Goal: Task Accomplishment & Management: Manage account settings

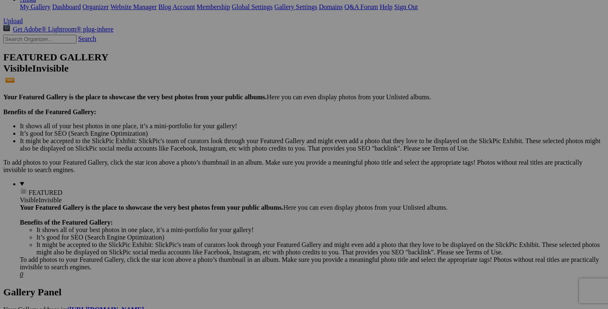
scroll to position [176, 0]
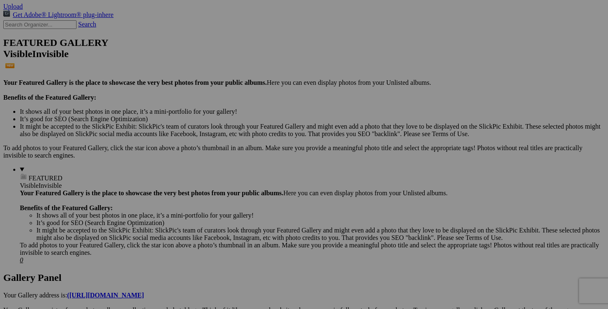
drag, startPoint x: 244, startPoint y: 209, endPoint x: 198, endPoint y: 204, distance: 46.1
drag, startPoint x: 322, startPoint y: 208, endPoint x: 254, endPoint y: 207, distance: 67.5
paste input "blouse [PERSON_NAME] taille"
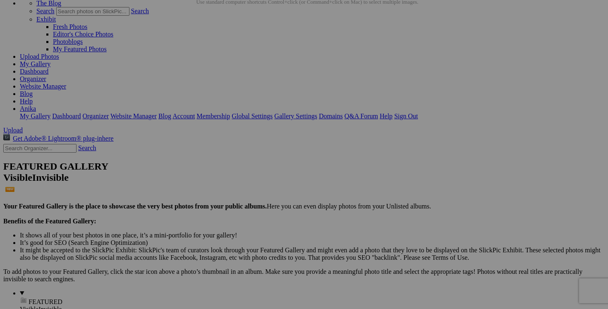
scroll to position [0, 0]
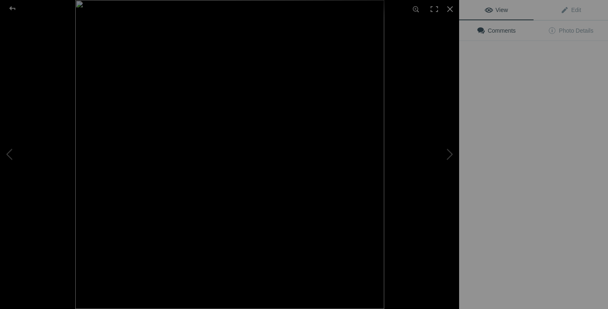
type input "blouse OLSEN taille 8"
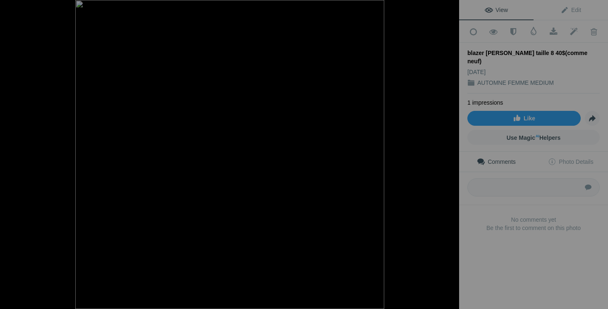
click at [450, 156] on button at bounding box center [428, 154] width 62 height 111
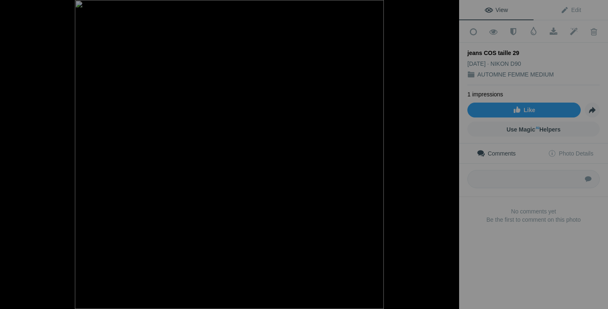
click at [450, 156] on button at bounding box center [428, 154] width 62 height 111
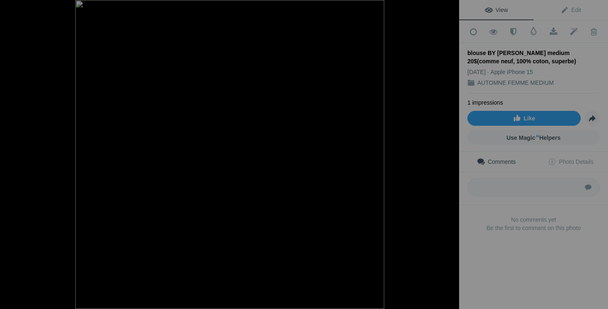
click at [450, 156] on button at bounding box center [428, 154] width 62 height 111
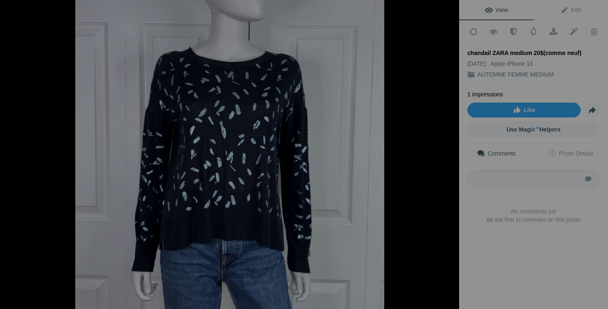
click at [450, 156] on button at bounding box center [428, 154] width 62 height 111
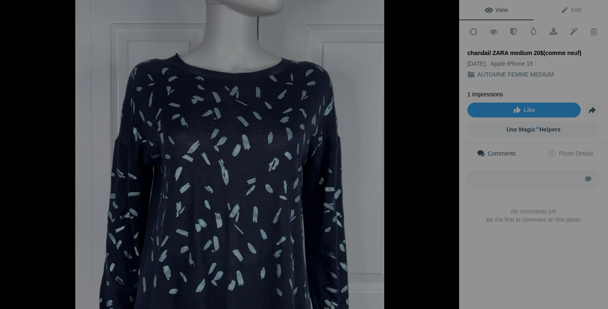
click at [450, 156] on button at bounding box center [428, 154] width 62 height 111
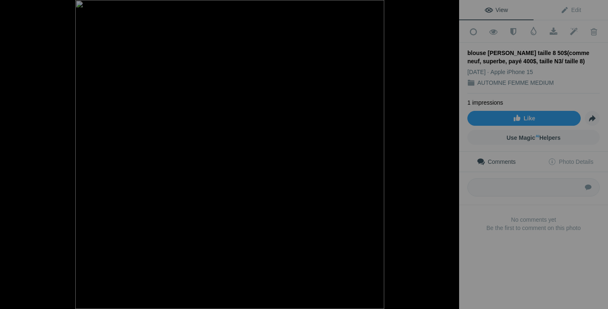
click at [450, 156] on button at bounding box center [428, 154] width 62 height 111
click at [449, 156] on button at bounding box center [428, 154] width 62 height 111
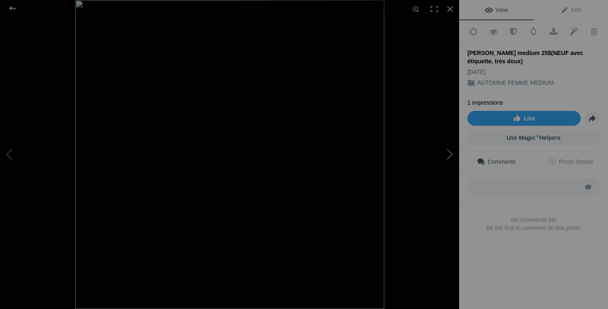
click at [449, 156] on button at bounding box center [428, 154] width 62 height 111
click at [16, 142] on button at bounding box center [31, 154] width 62 height 111
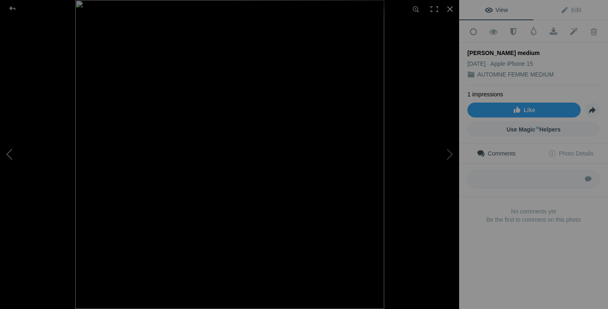
click at [16, 143] on button at bounding box center [31, 154] width 62 height 111
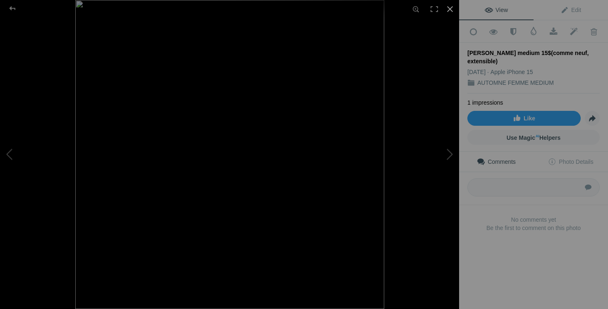
click at [448, 10] on div at bounding box center [450, 9] width 18 height 18
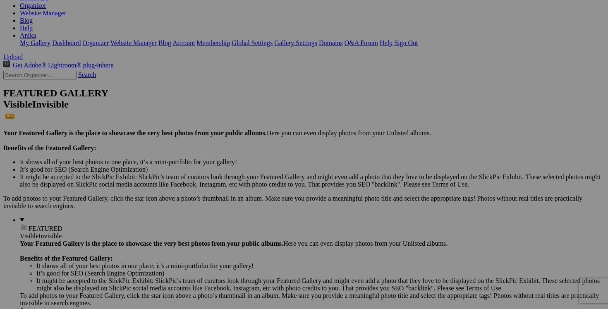
scroll to position [145, 0]
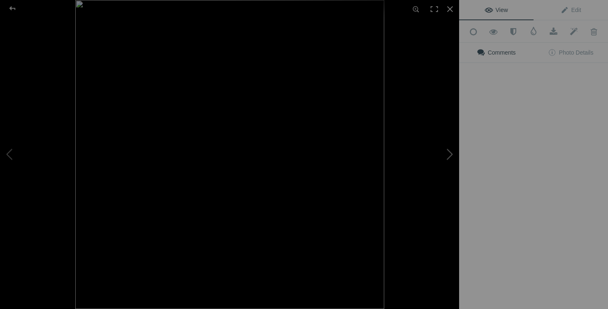
type input "[PERSON_NAME] medium 20$(comme neuf, extensible)"
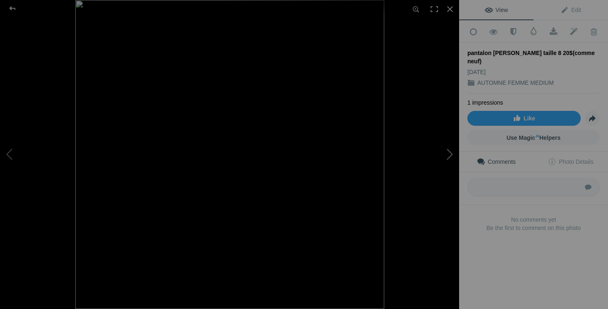
click at [441, 156] on button at bounding box center [428, 154] width 62 height 111
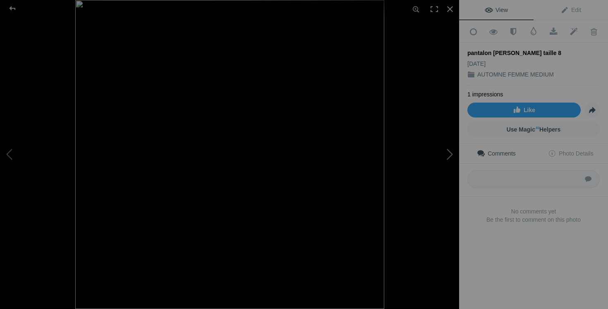
click at [441, 156] on button at bounding box center [428, 154] width 62 height 111
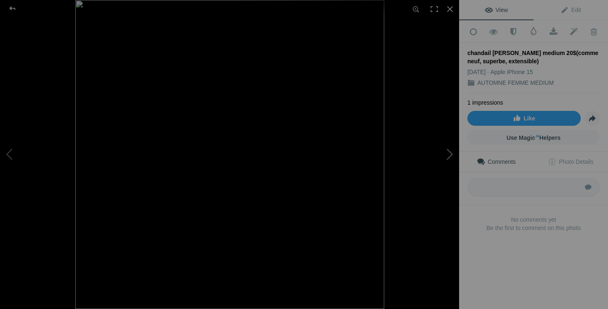
click at [441, 156] on button at bounding box center [428, 154] width 62 height 111
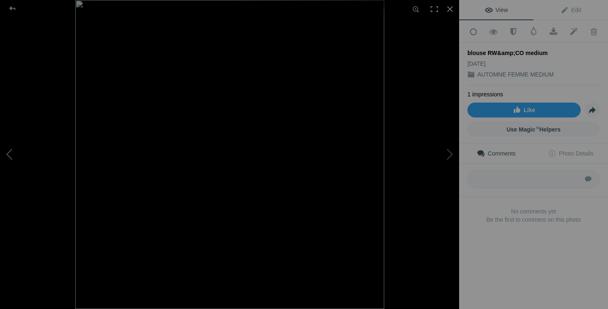
click at [14, 149] on button at bounding box center [31, 154] width 62 height 111
click at [452, 158] on button at bounding box center [428, 154] width 62 height 111
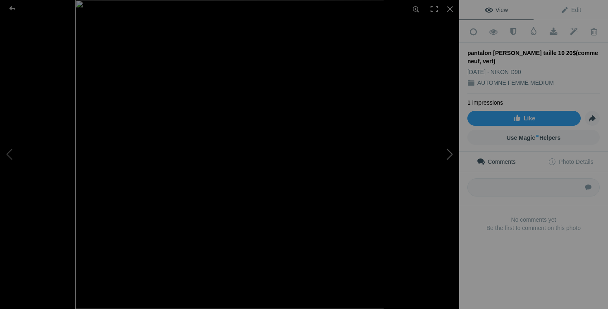
click at [452, 159] on button at bounding box center [428, 154] width 62 height 111
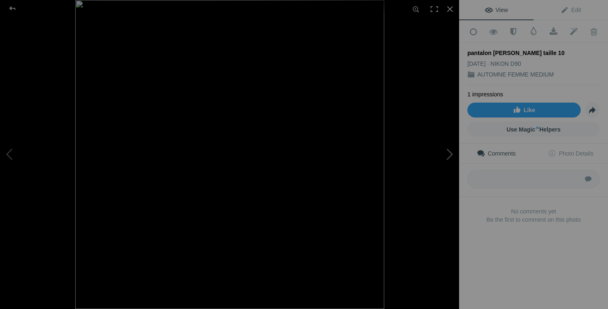
click at [452, 159] on button at bounding box center [428, 154] width 62 height 111
click at [452, 157] on button at bounding box center [428, 154] width 62 height 111
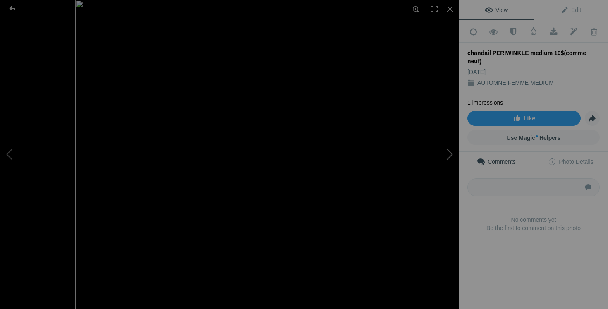
click at [452, 157] on button at bounding box center [428, 154] width 62 height 111
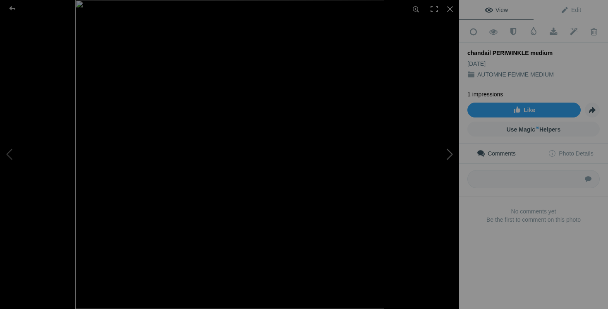
click at [452, 157] on button at bounding box center [428, 154] width 62 height 111
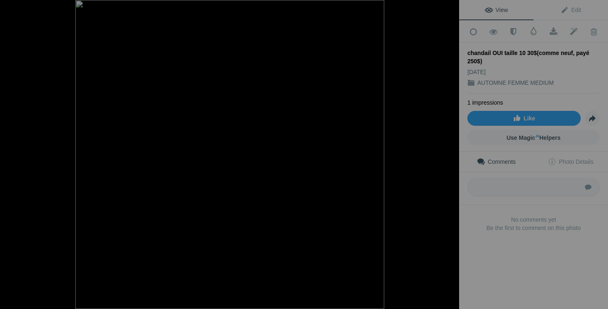
click at [452, 157] on button at bounding box center [428, 154] width 62 height 111
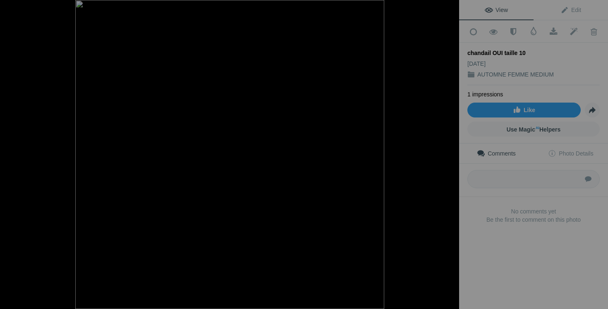
click at [452, 157] on button at bounding box center [428, 154] width 62 height 111
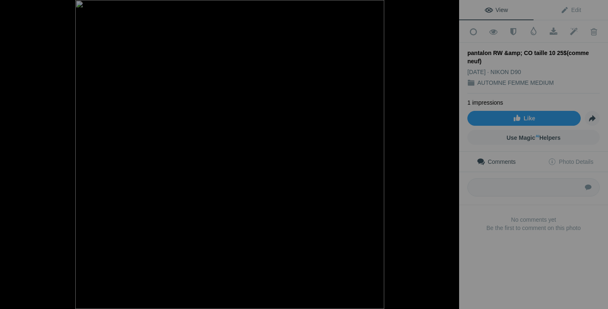
click at [452, 157] on button at bounding box center [428, 154] width 62 height 111
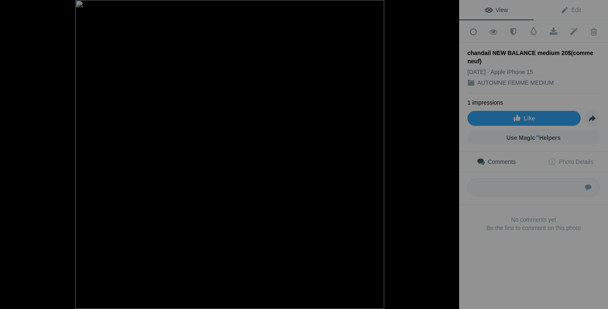
click at [452, 157] on button at bounding box center [428, 154] width 62 height 111
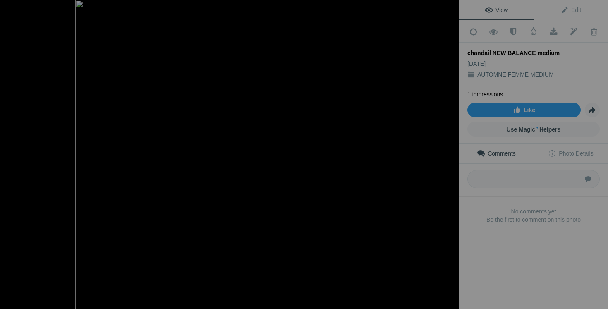
click at [452, 157] on button at bounding box center [428, 154] width 62 height 111
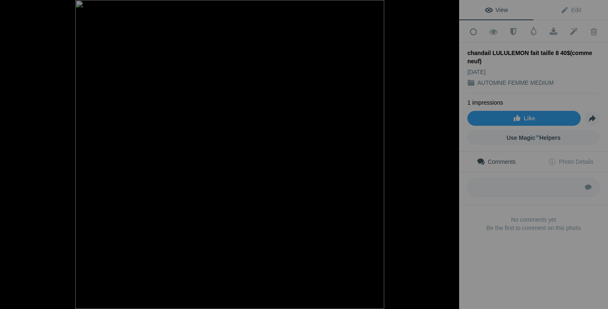
click at [452, 157] on button at bounding box center [428, 154] width 62 height 111
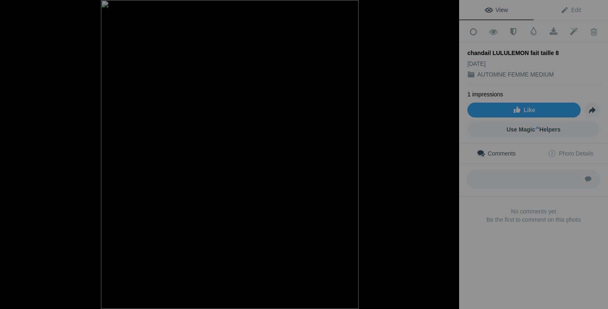
click at [452, 157] on button at bounding box center [428, 154] width 62 height 111
click at [452, 154] on button at bounding box center [428, 154] width 62 height 111
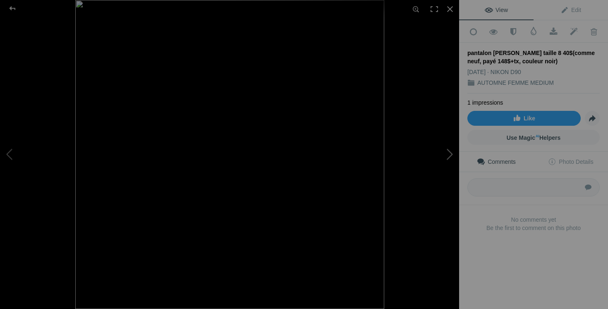
click at [452, 154] on button at bounding box center [428, 154] width 62 height 111
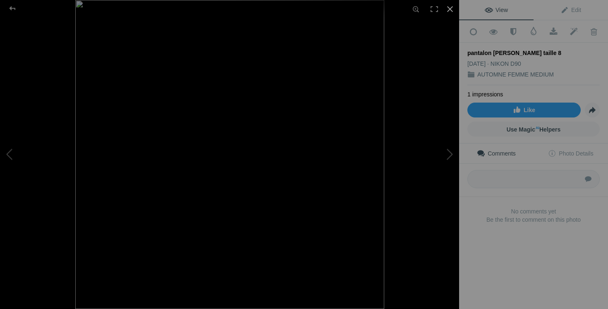
click at [452, 9] on div at bounding box center [450, 9] width 18 height 18
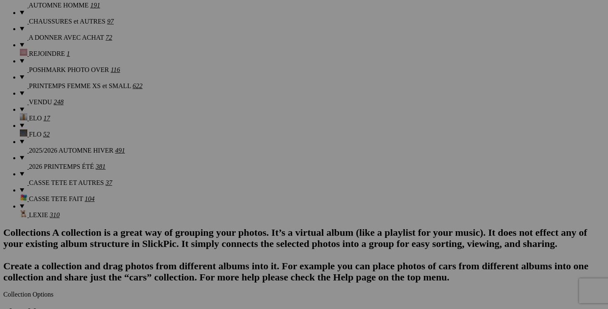
scroll to position [807, 0]
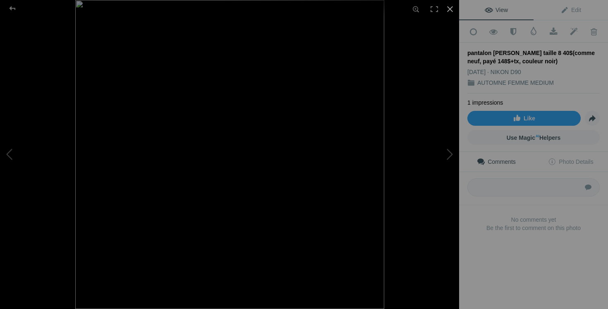
click at [454, 7] on div at bounding box center [450, 9] width 18 height 18
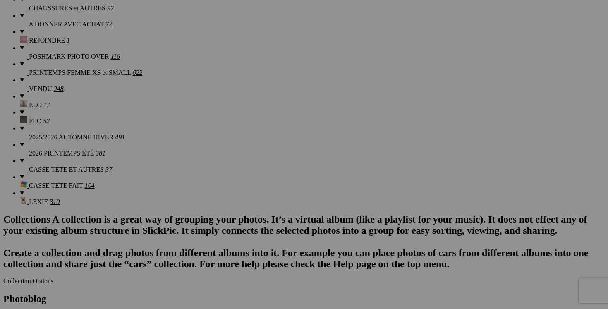
scroll to position [0, 105]
drag, startPoint x: 311, startPoint y: 207, endPoint x: 356, endPoint y: 208, distance: 44.7
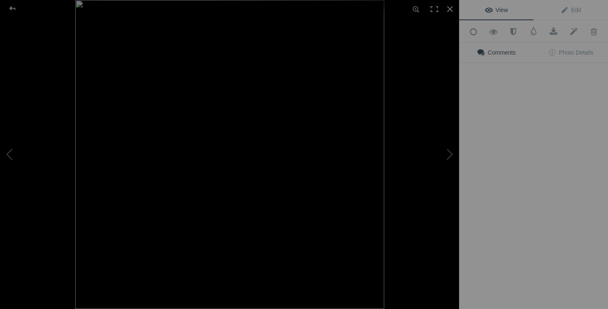
type input "pantalon ARITZIA [PERSON_NAME] taille 8 45$(comme neuf, payé 148$+tx, couleur n…"
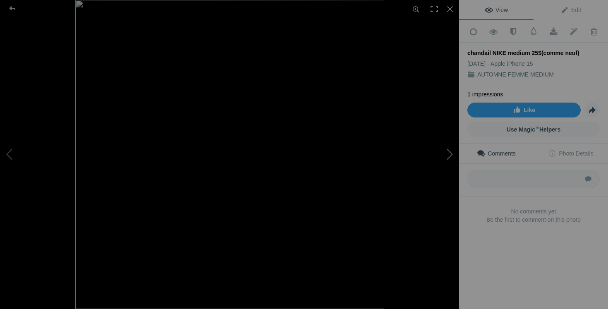
click at [448, 149] on button at bounding box center [428, 154] width 62 height 111
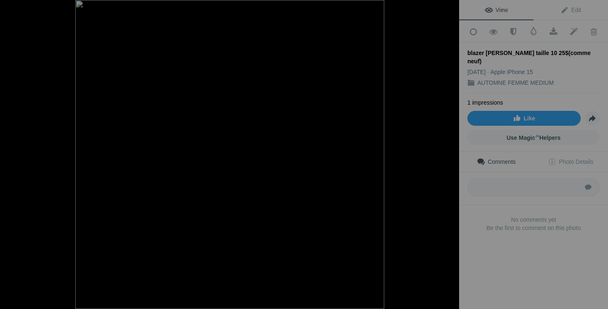
click at [448, 149] on button at bounding box center [428, 154] width 62 height 111
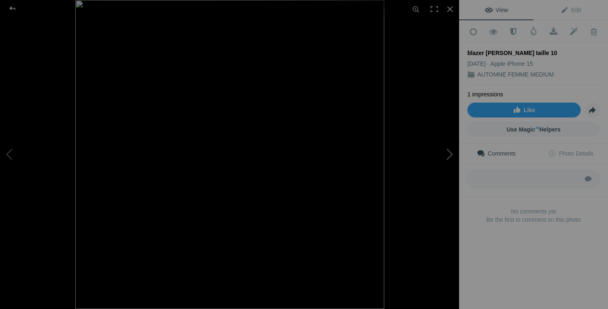
click at [449, 153] on button at bounding box center [428, 154] width 62 height 111
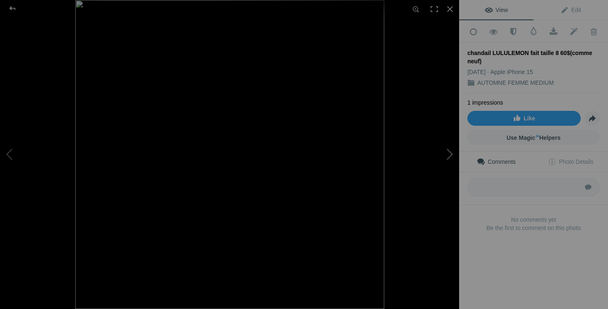
click at [449, 154] on button at bounding box center [428, 154] width 62 height 111
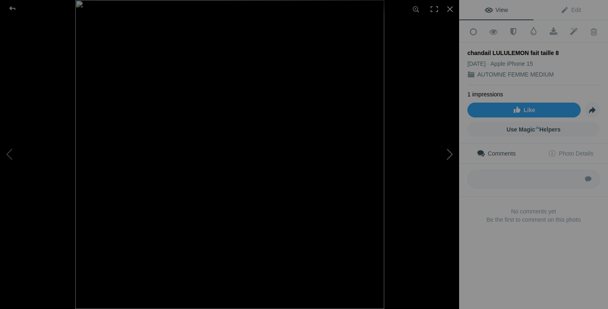
click at [449, 154] on button at bounding box center [428, 154] width 62 height 111
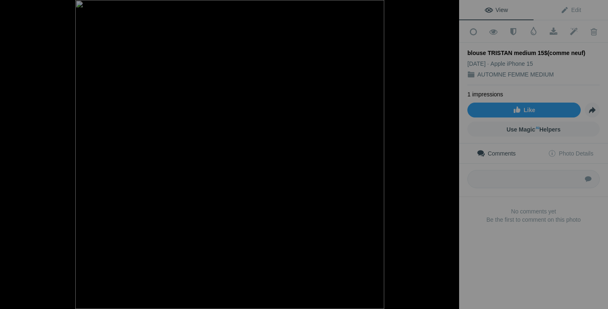
click at [449, 154] on button at bounding box center [428, 154] width 62 height 111
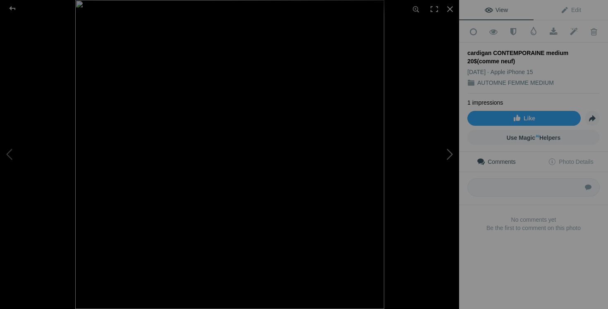
click at [450, 154] on button at bounding box center [428, 154] width 62 height 111
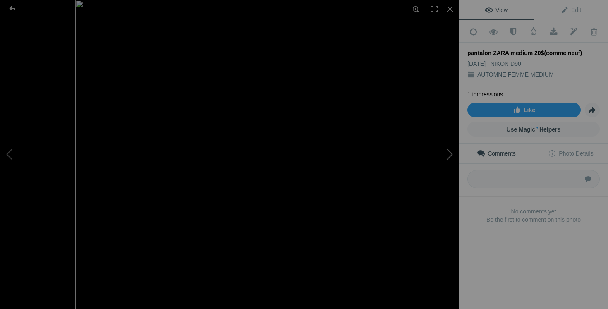
click at [450, 154] on button at bounding box center [428, 154] width 62 height 111
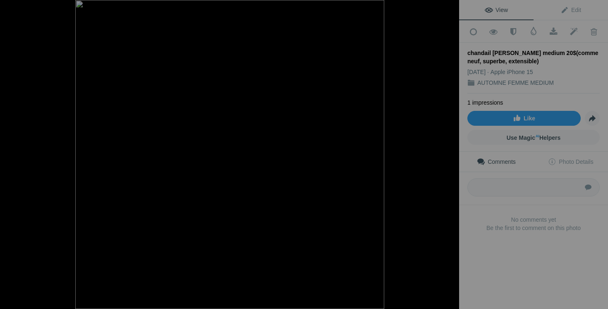
click at [450, 154] on button at bounding box center [428, 154] width 62 height 111
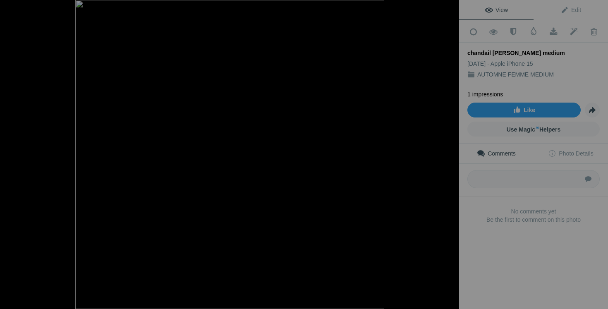
click at [450, 154] on button at bounding box center [428, 154] width 62 height 111
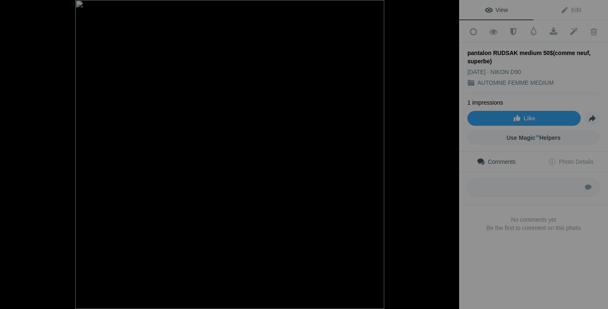
click at [450, 154] on button at bounding box center [428, 154] width 62 height 111
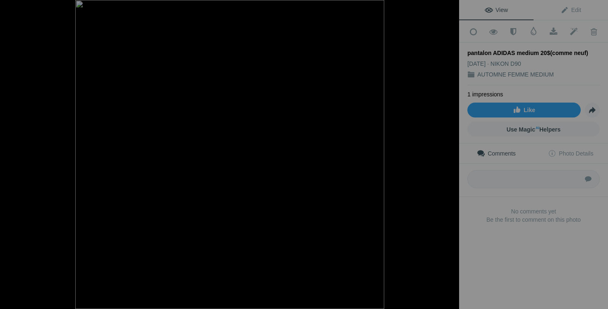
click at [450, 154] on button at bounding box center [428, 154] width 62 height 111
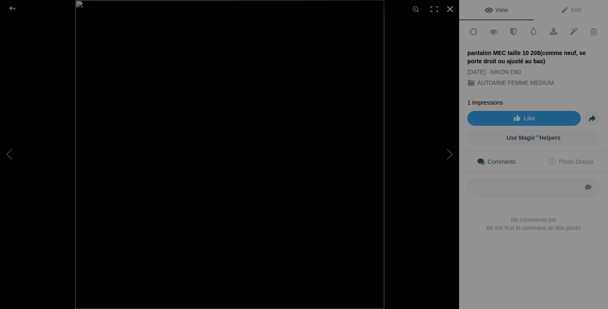
click at [452, 8] on div at bounding box center [450, 9] width 18 height 18
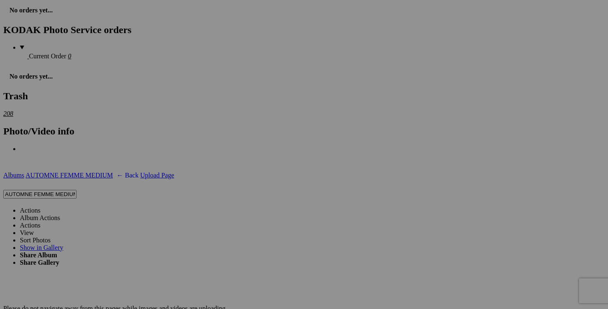
scroll to position [1371, 0]
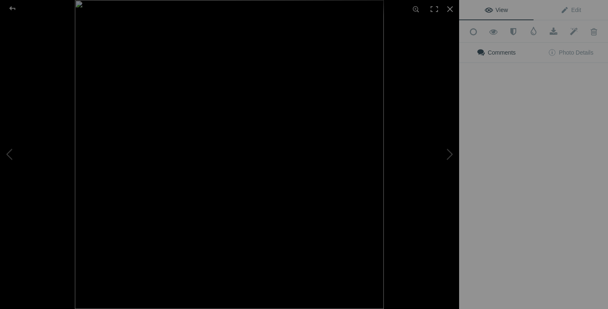
type input "pantalon MEC taille 10 15$(comme neuf, se porte droit ou ajusté au bas)"
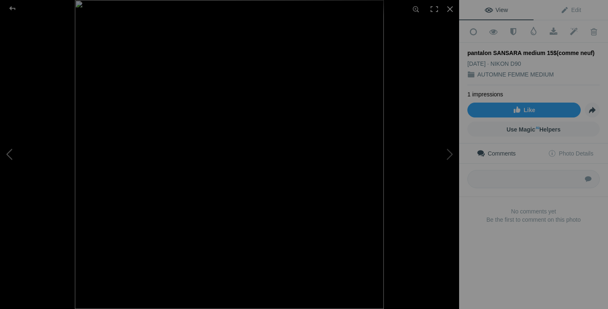
click at [24, 152] on button at bounding box center [31, 154] width 62 height 111
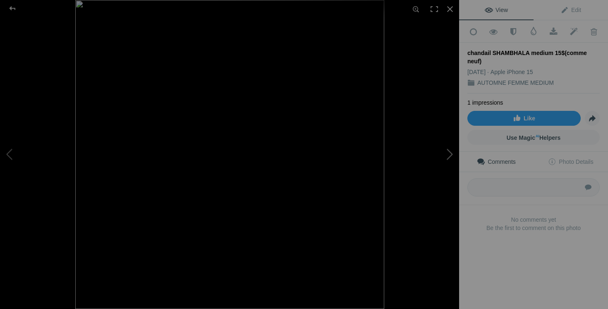
click at [442, 168] on button at bounding box center [428, 154] width 62 height 111
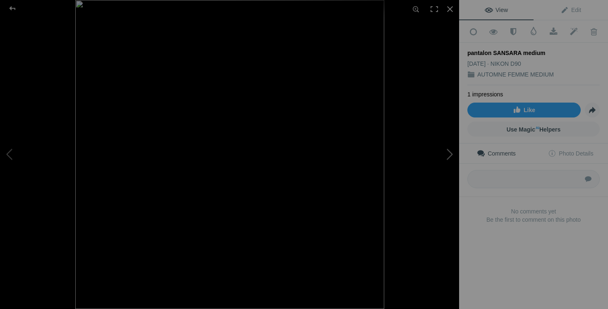
click at [442, 168] on button at bounding box center [428, 154] width 62 height 111
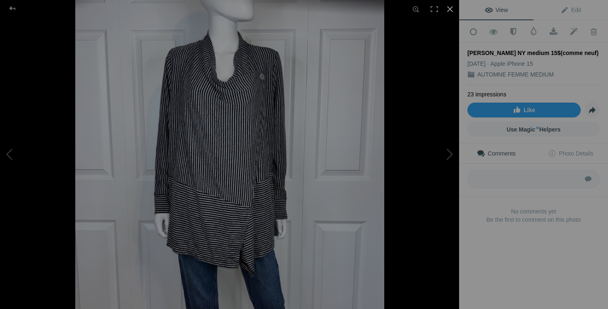
click at [452, 8] on div at bounding box center [450, 9] width 18 height 18
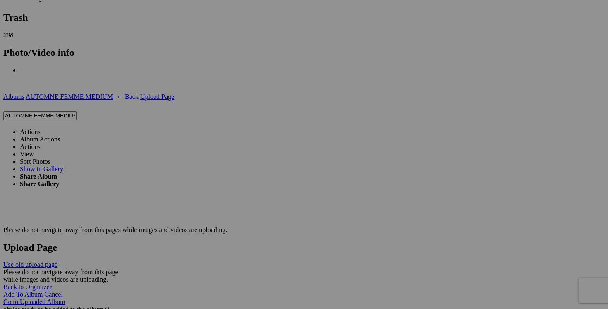
scroll to position [1476, 0]
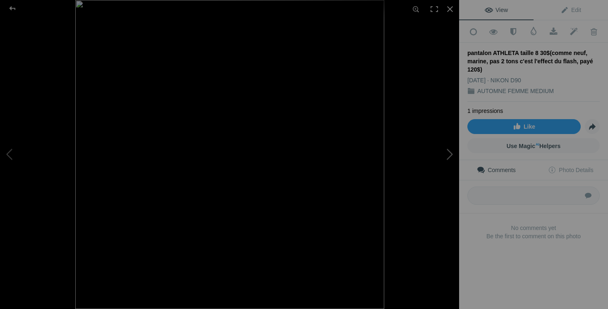
click at [450, 153] on button at bounding box center [428, 154] width 62 height 111
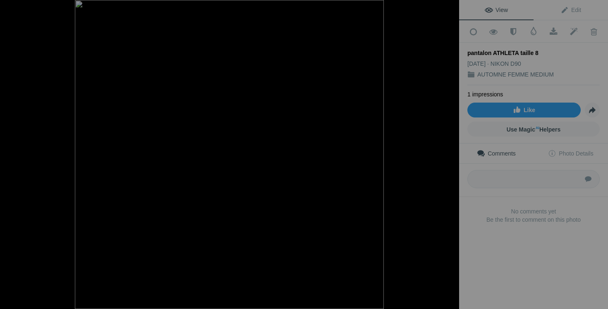
click at [450, 153] on button at bounding box center [428, 154] width 62 height 111
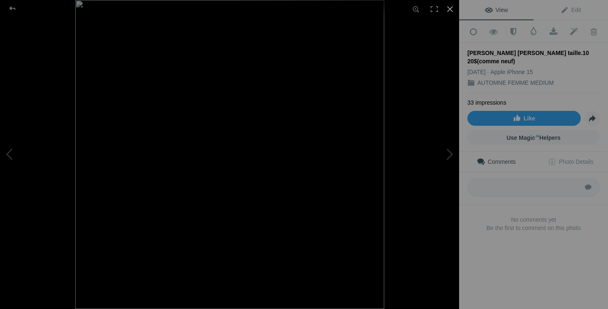
click at [452, 8] on div at bounding box center [450, 9] width 18 height 18
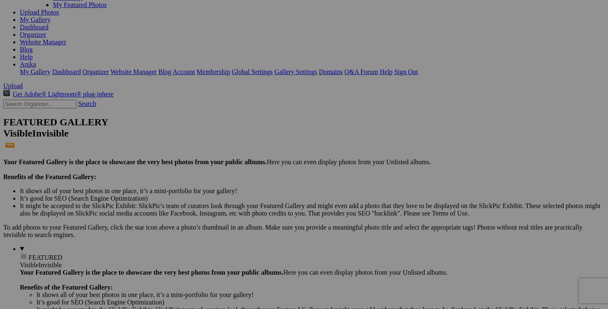
scroll to position [142, 0]
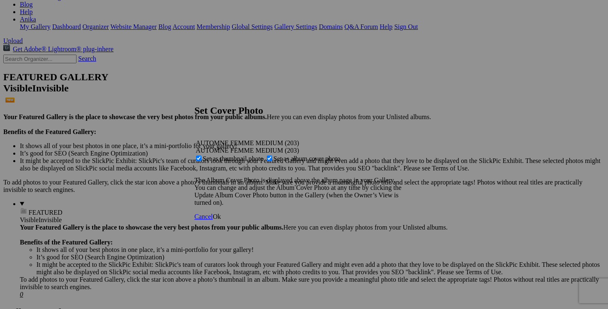
click at [221, 220] on span "Ok" at bounding box center [217, 216] width 8 height 7
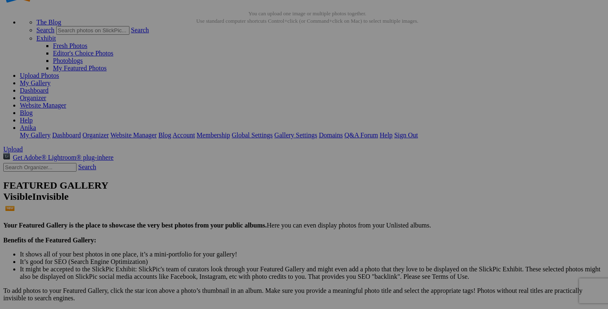
scroll to position [0, 0]
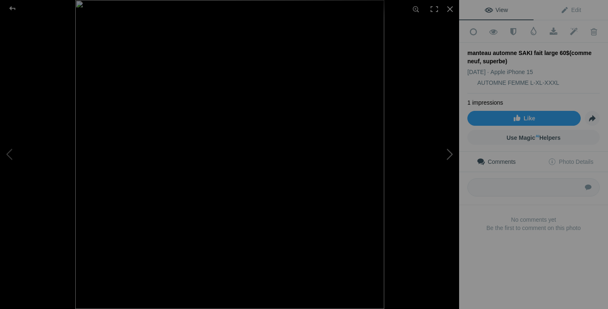
click at [449, 151] on button at bounding box center [428, 154] width 62 height 111
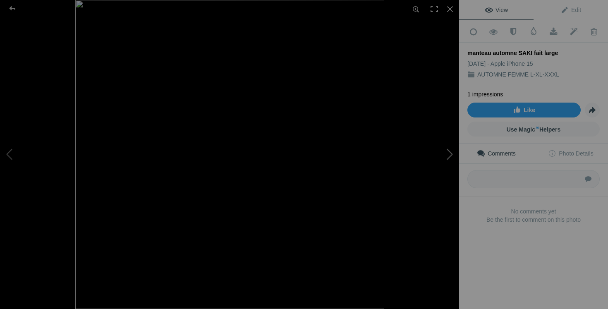
click at [449, 151] on button at bounding box center [428, 154] width 62 height 111
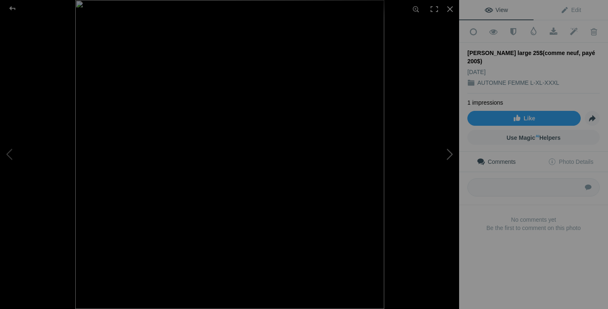
click at [449, 151] on button at bounding box center [428, 154] width 62 height 111
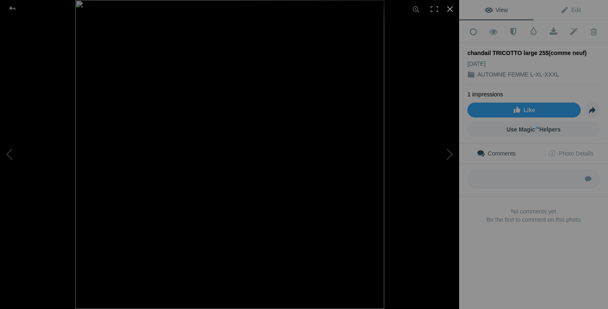
click at [453, 9] on div at bounding box center [450, 9] width 18 height 18
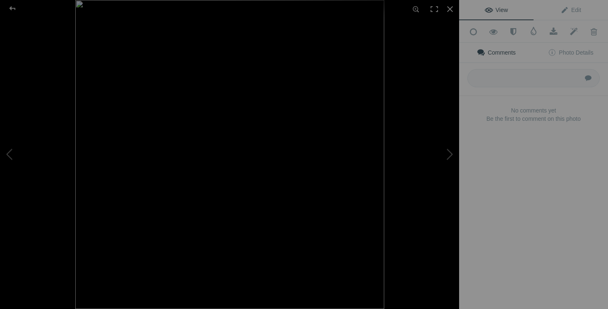
type input "chandail TRICOTTO large 20$(comme neuf)"
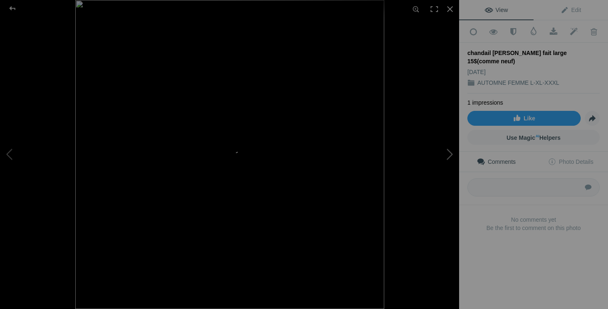
click at [447, 157] on button at bounding box center [428, 154] width 62 height 111
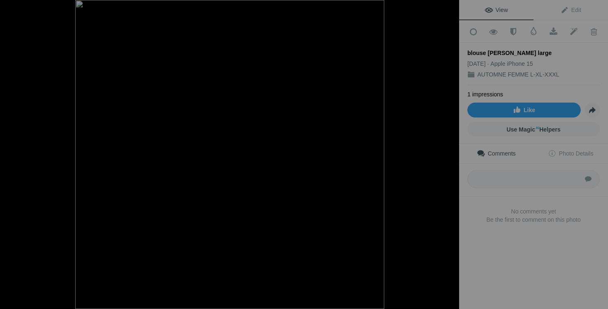
click at [447, 157] on button at bounding box center [428, 154] width 62 height 111
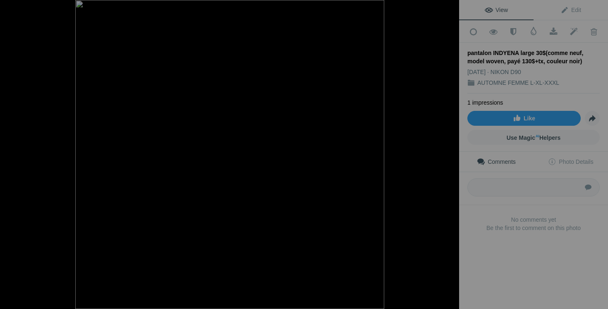
click at [447, 157] on button at bounding box center [428, 154] width 62 height 111
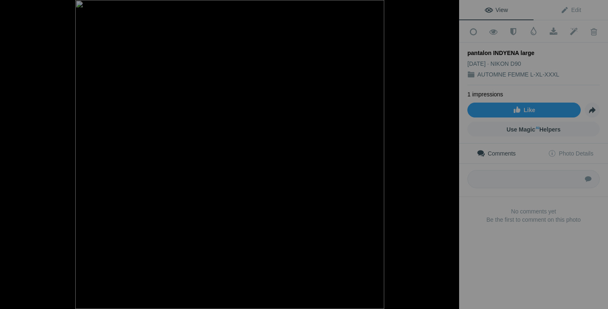
click at [447, 157] on button at bounding box center [428, 154] width 62 height 111
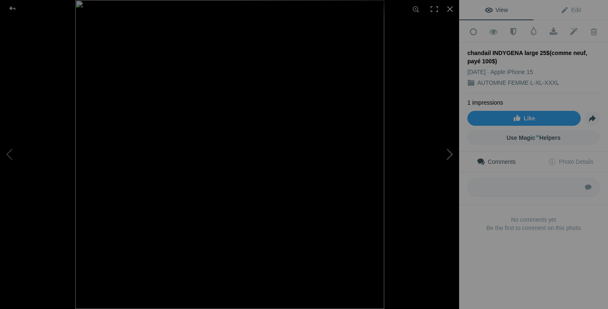
click at [447, 157] on button at bounding box center [428, 154] width 62 height 111
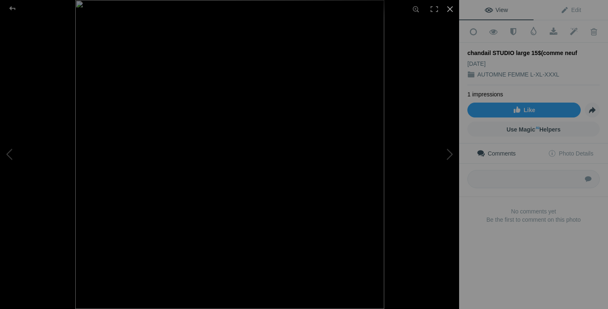
click at [453, 7] on div at bounding box center [450, 9] width 18 height 18
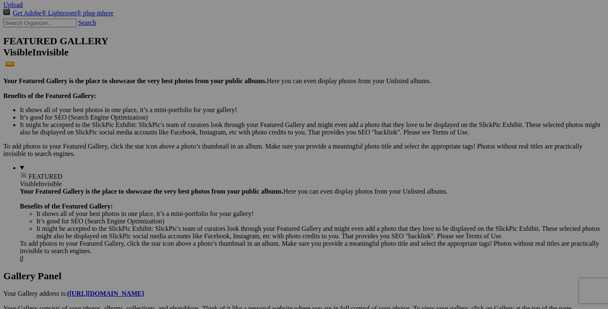
scroll to position [204, 0]
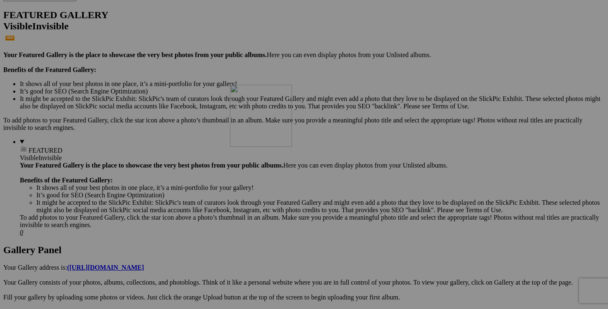
drag, startPoint x: 310, startPoint y: 247, endPoint x: 346, endPoint y: 148, distance: 105.6
drag, startPoint x: 368, startPoint y: 243, endPoint x: 397, endPoint y: 161, distance: 87.8
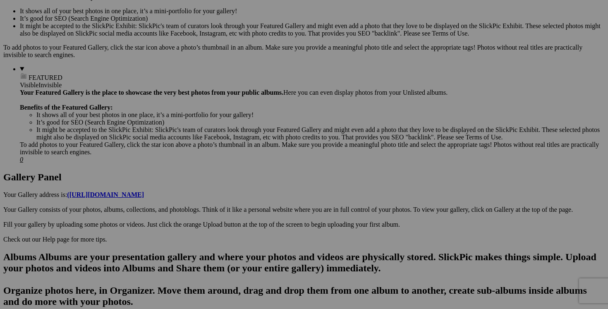
scroll to position [353, 0]
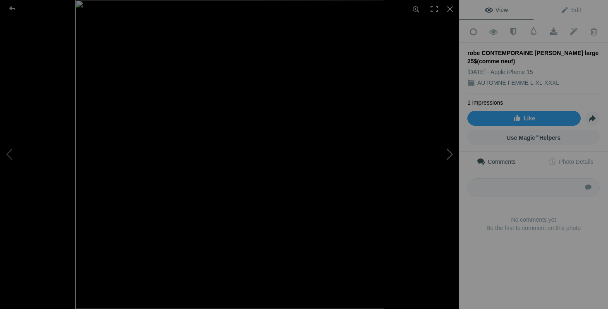
click at [447, 159] on button at bounding box center [428, 154] width 62 height 111
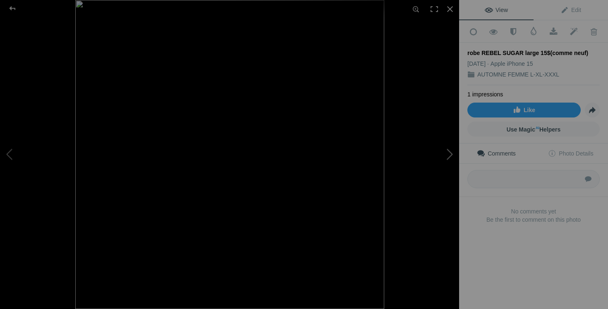
click at [447, 159] on button at bounding box center [428, 154] width 62 height 111
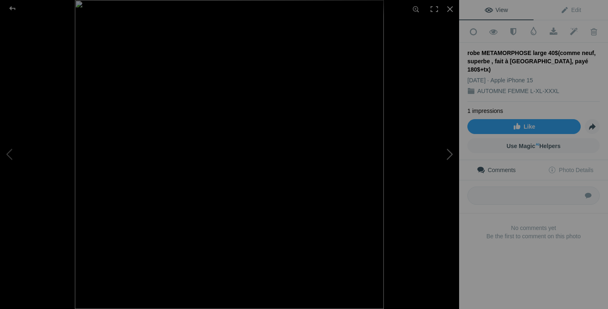
click at [447, 159] on button at bounding box center [428, 154] width 62 height 111
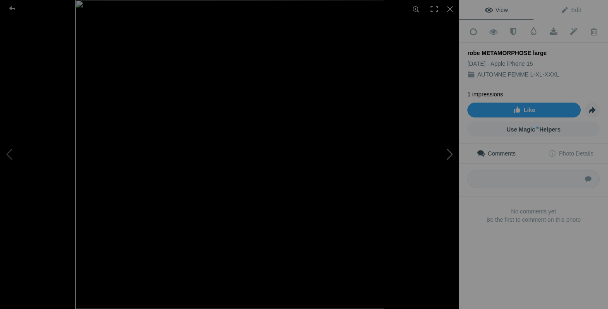
click at [447, 159] on button at bounding box center [428, 154] width 62 height 111
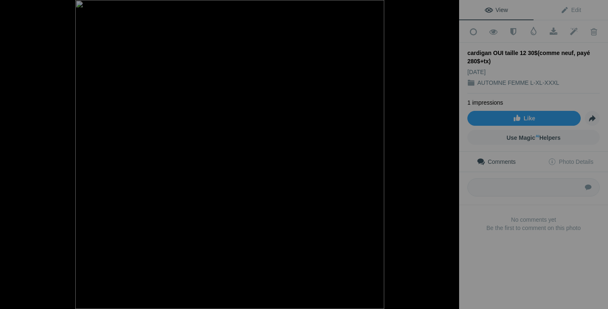
click at [447, 159] on button at bounding box center [428, 154] width 62 height 111
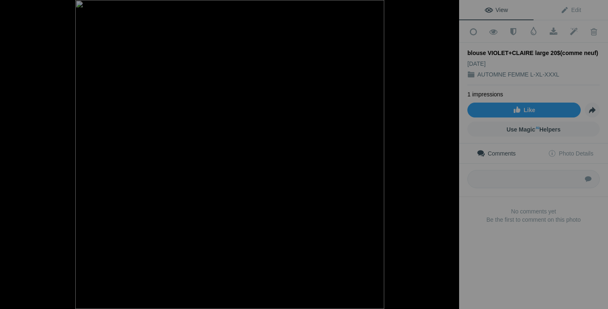
click at [447, 159] on button at bounding box center [428, 154] width 62 height 111
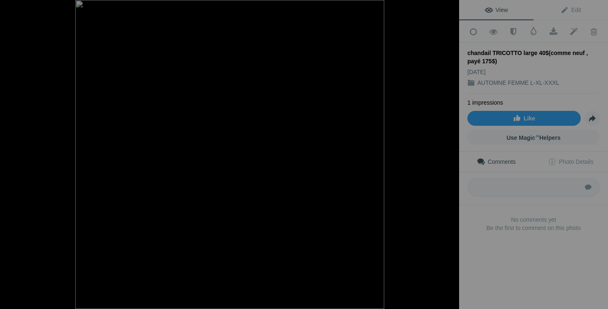
click at [447, 159] on button at bounding box center [428, 154] width 62 height 111
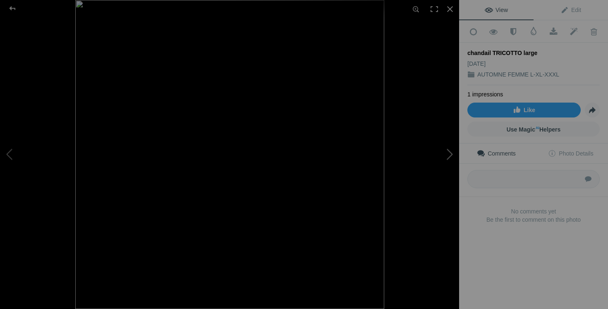
click at [450, 155] on button at bounding box center [428, 154] width 62 height 111
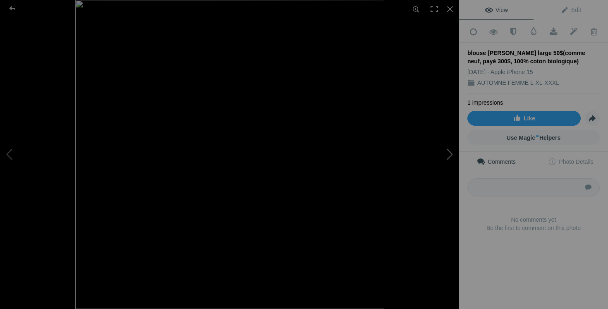
click at [450, 155] on button at bounding box center [428, 154] width 62 height 111
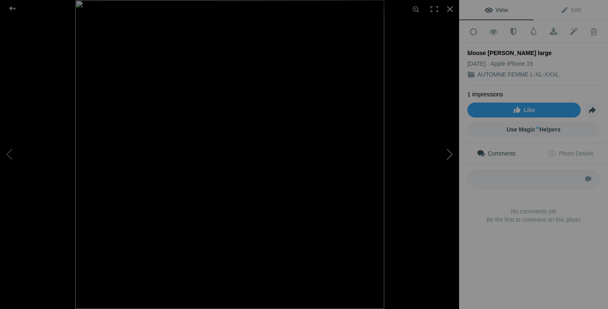
click at [450, 155] on button at bounding box center [428, 154] width 62 height 111
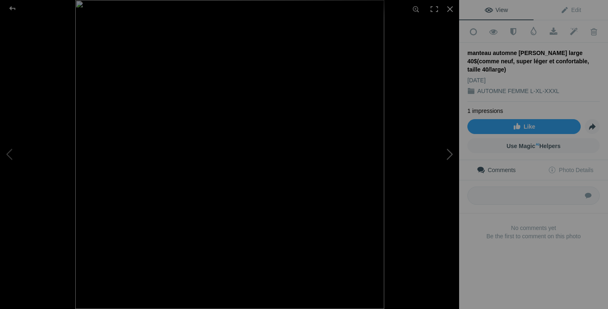
click at [450, 156] on button at bounding box center [428, 154] width 62 height 111
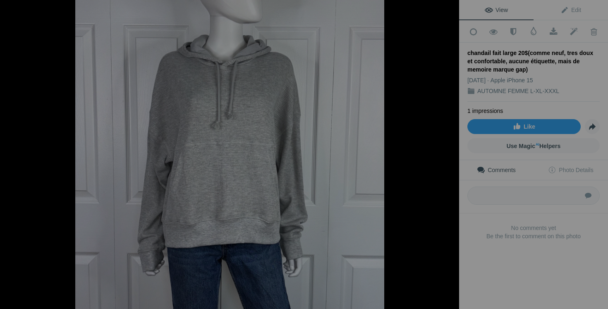
click at [450, 156] on button at bounding box center [428, 154] width 62 height 111
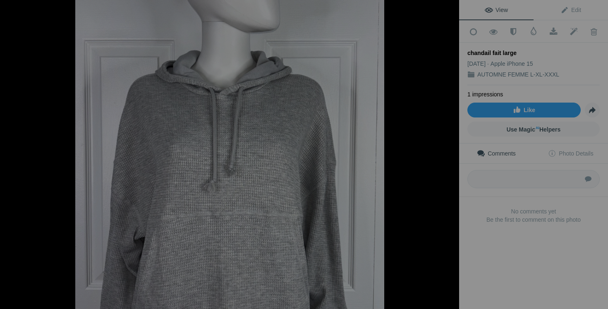
click at [450, 156] on button at bounding box center [428, 154] width 62 height 111
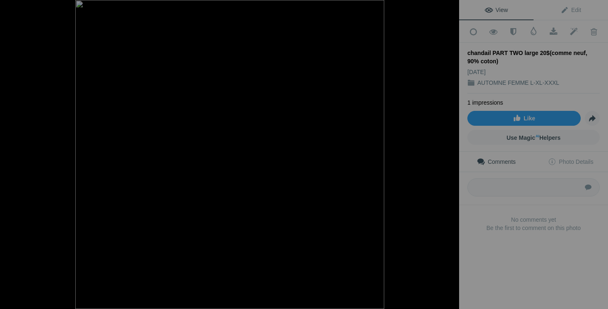
click at [450, 156] on button at bounding box center [428, 154] width 62 height 111
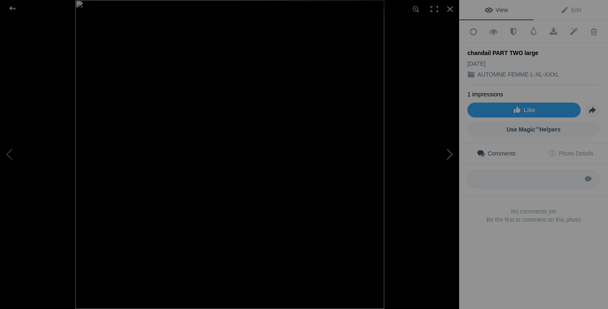
click at [450, 156] on button at bounding box center [428, 154] width 62 height 111
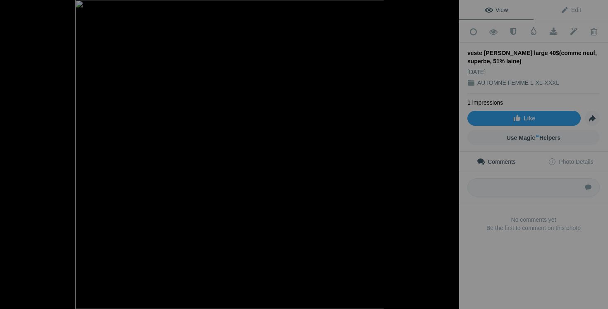
click at [450, 156] on button at bounding box center [428, 154] width 62 height 111
click at [15, 144] on button at bounding box center [31, 154] width 62 height 111
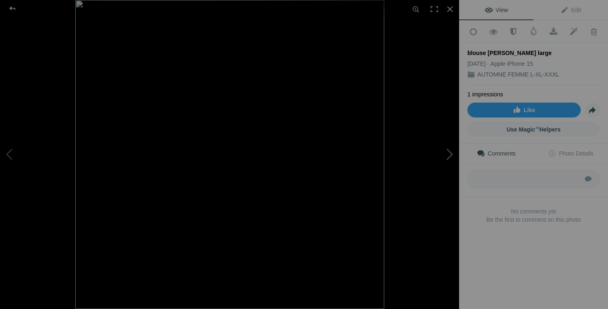
click at [455, 146] on button at bounding box center [428, 154] width 62 height 111
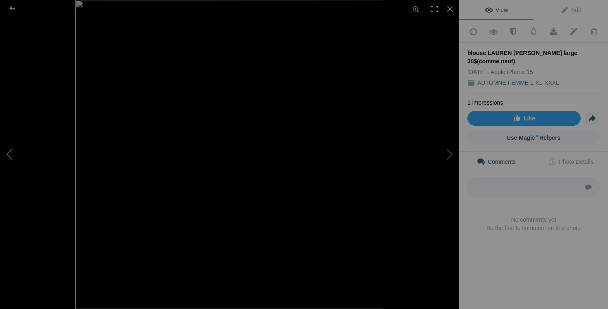
click at [34, 154] on button at bounding box center [31, 154] width 62 height 111
click at [441, 161] on button at bounding box center [428, 154] width 62 height 111
click at [444, 157] on button at bounding box center [428, 154] width 62 height 111
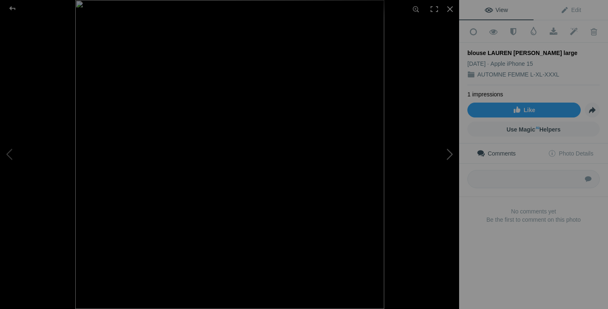
click at [444, 157] on button at bounding box center [428, 154] width 62 height 111
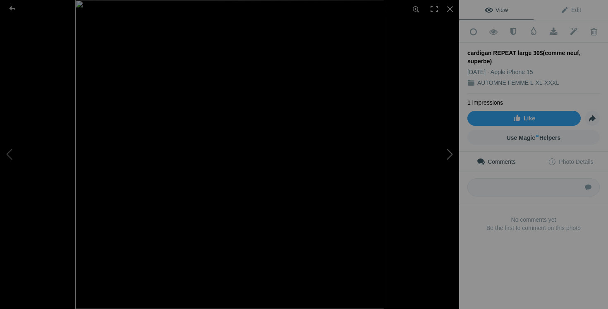
click at [444, 157] on button at bounding box center [428, 154] width 62 height 111
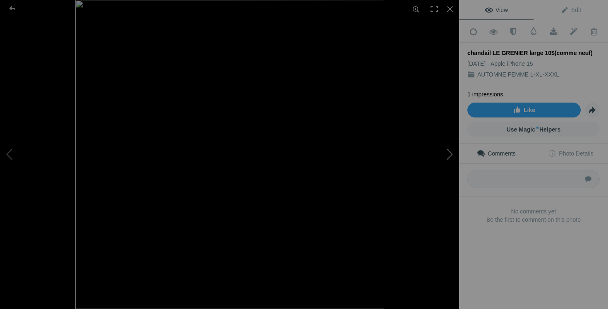
click at [444, 153] on button at bounding box center [428, 154] width 62 height 111
click at [444, 154] on button at bounding box center [428, 154] width 62 height 111
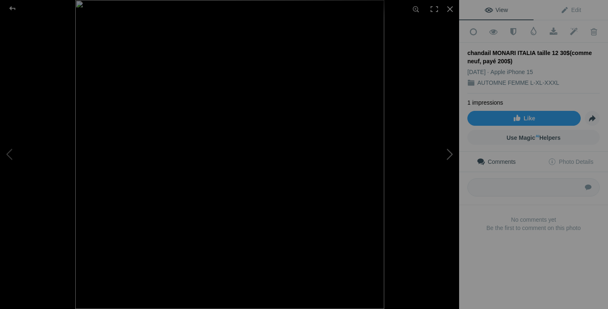
click at [444, 154] on button at bounding box center [428, 154] width 62 height 111
click at [445, 154] on button at bounding box center [428, 154] width 62 height 111
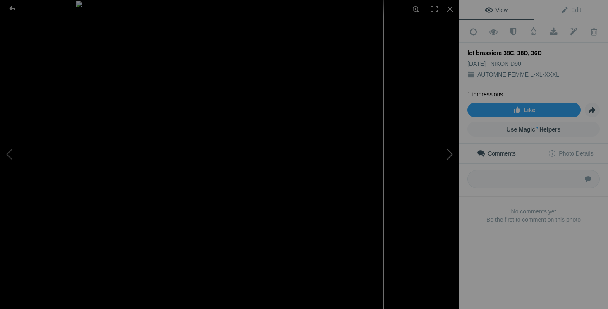
click at [445, 154] on button at bounding box center [428, 154] width 62 height 111
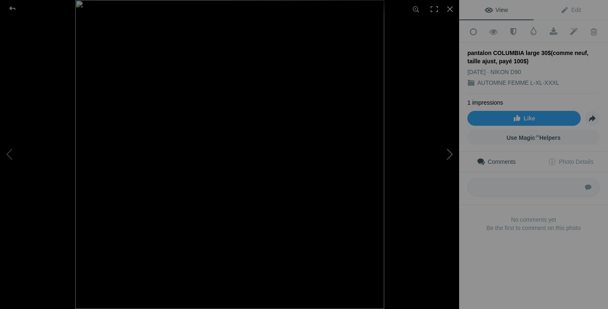
click at [452, 151] on button at bounding box center [428, 154] width 62 height 111
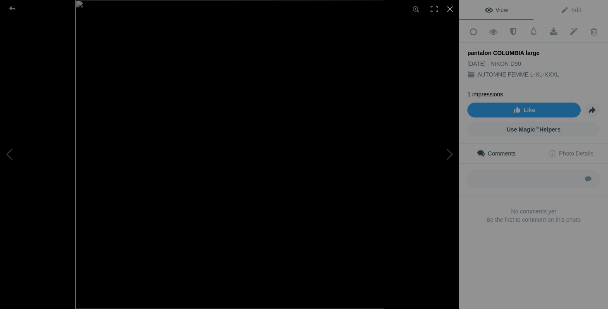
click at [451, 10] on div at bounding box center [450, 9] width 18 height 18
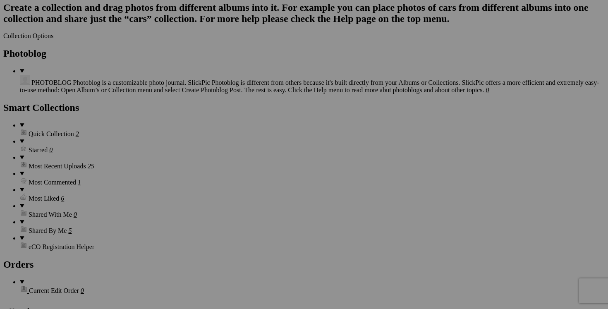
scroll to position [1132, 0]
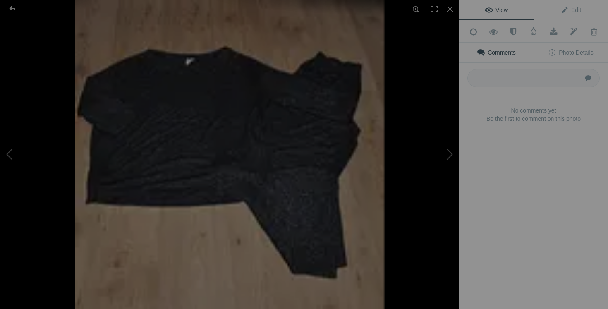
type input "pantalon COLUMBIA large 25$(comme neuf, taille ajust, payé 100$)"
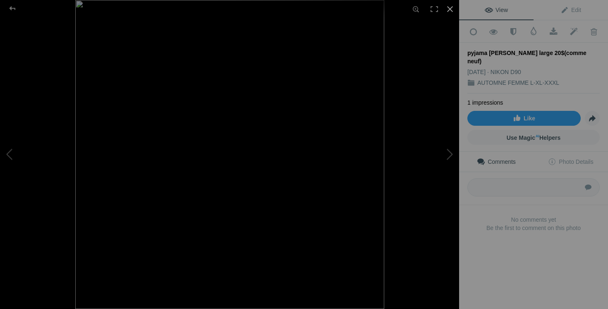
click at [449, 12] on div at bounding box center [450, 9] width 18 height 18
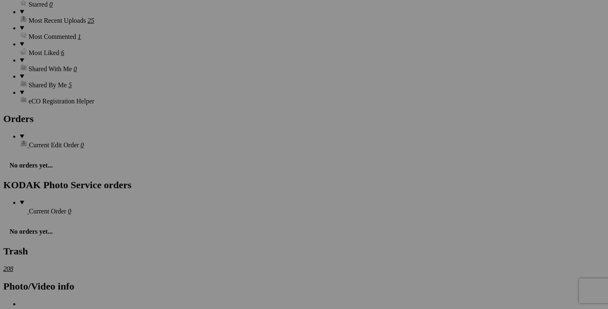
scroll to position [1202, 0]
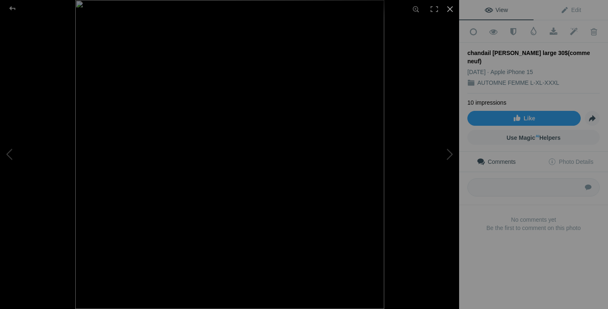
click at [450, 10] on div at bounding box center [450, 9] width 18 height 18
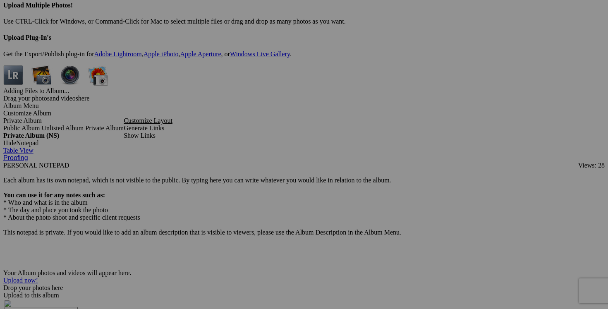
scroll to position [2431, 0]
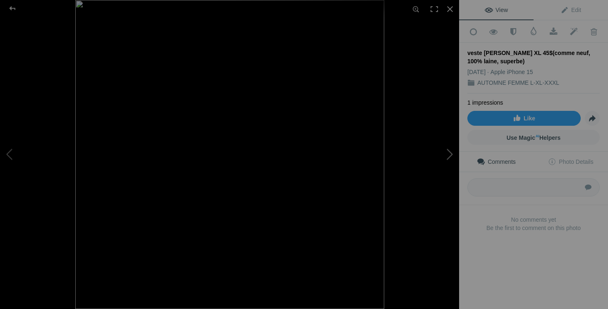
click at [453, 153] on button at bounding box center [428, 154] width 62 height 111
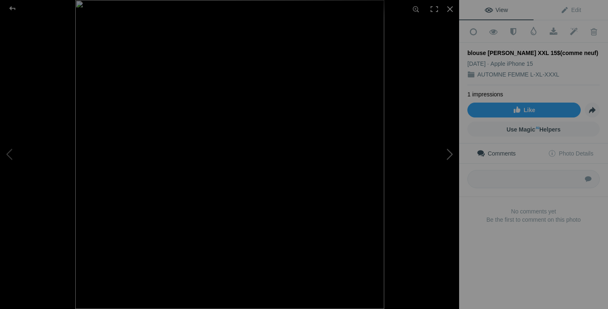
click at [453, 153] on button at bounding box center [428, 154] width 62 height 111
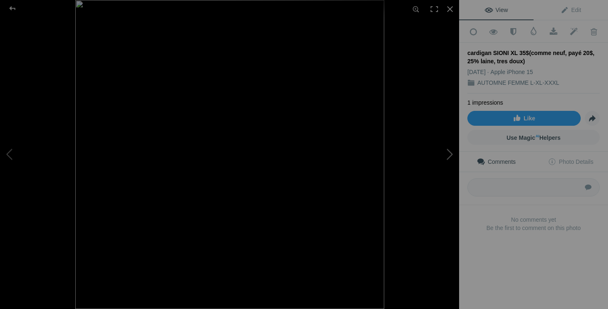
click at [453, 153] on button at bounding box center [428, 154] width 62 height 111
click at [451, 152] on button at bounding box center [428, 154] width 62 height 111
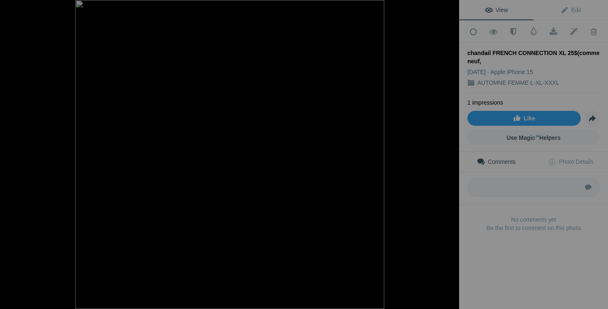
click at [451, 152] on button at bounding box center [428, 154] width 62 height 111
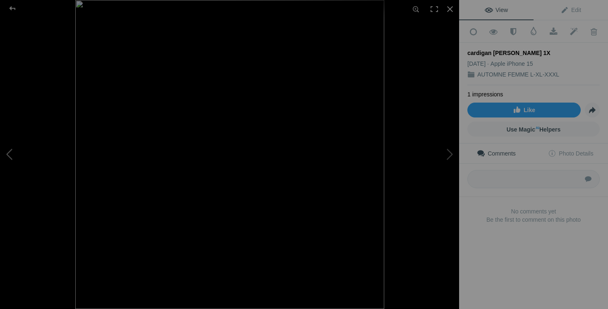
click at [28, 147] on button at bounding box center [31, 154] width 62 height 111
click at [445, 153] on button at bounding box center [428, 154] width 62 height 111
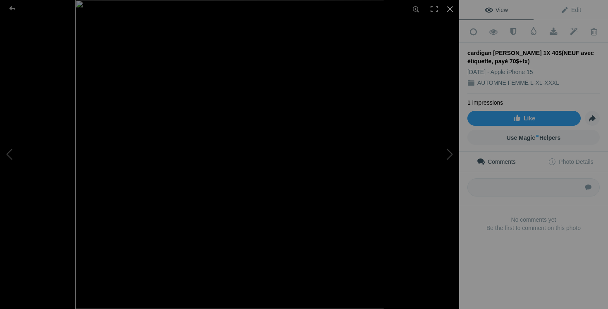
click at [449, 7] on div at bounding box center [450, 9] width 18 height 18
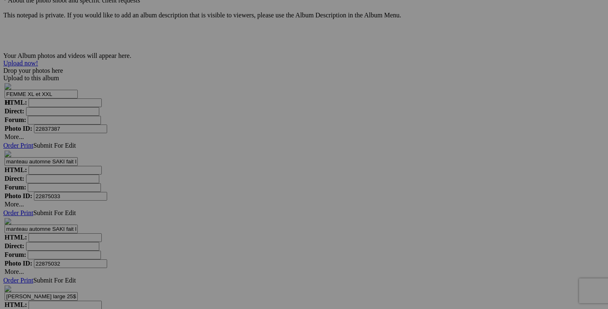
scroll to position [0, 94]
drag, startPoint x: 348, startPoint y: 173, endPoint x: 415, endPoint y: 175, distance: 67.9
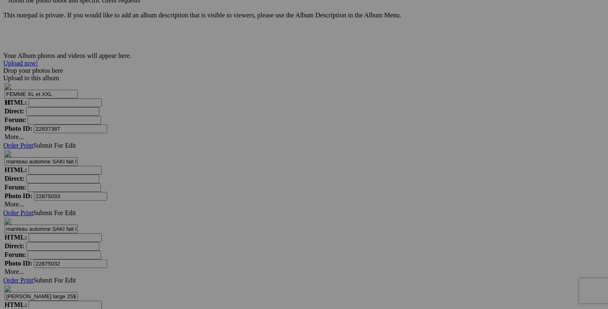
drag, startPoint x: 274, startPoint y: 172, endPoint x: 351, endPoint y: 175, distance: 77.5
paste input "40$(NEUF avec étiquette, payé 70$+tx)"
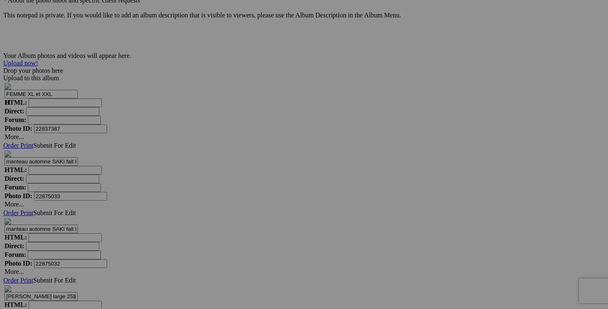
scroll to position [0, 62]
type input "cardigan ISABELLA RODRIGUEZ 1X 35$(NEUF avec étiquette, payé 70$+tx)"
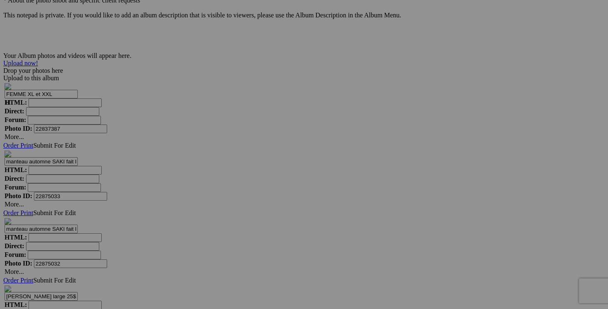
scroll to position [0, 32]
drag, startPoint x: 388, startPoint y: 171, endPoint x: 430, endPoint y: 172, distance: 42.2
drag, startPoint x: 529, startPoint y: 132, endPoint x: 441, endPoint y: 116, distance: 89.5
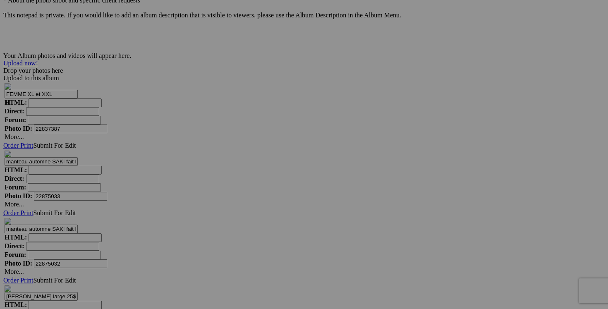
type input "cardigan ISABELLA RODRIGUEZ 1X"
click at [249, 210] on span "Yes" at bounding box center [245, 208] width 10 height 7
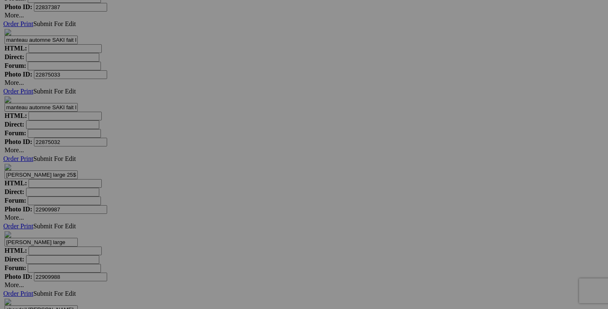
scroll to position [2755, 0]
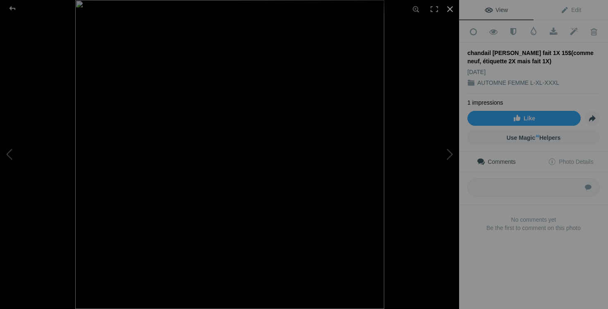
click at [450, 8] on div at bounding box center [450, 9] width 18 height 18
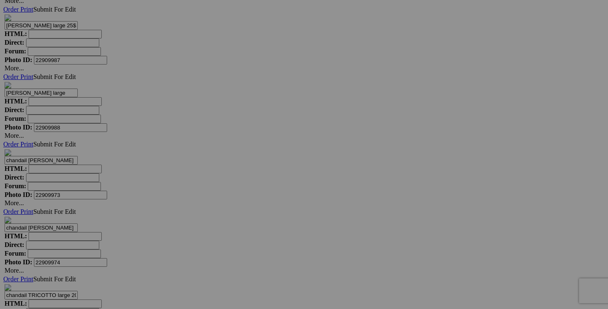
scroll to position [2906, 0]
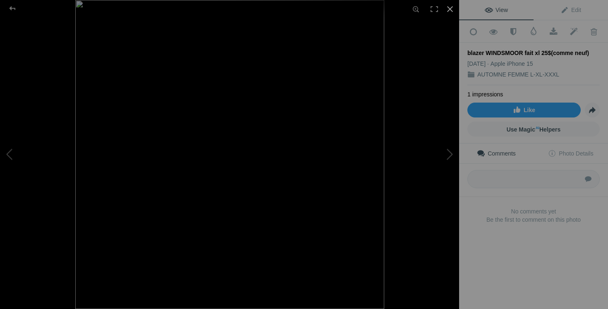
click at [454, 5] on div at bounding box center [450, 9] width 18 height 18
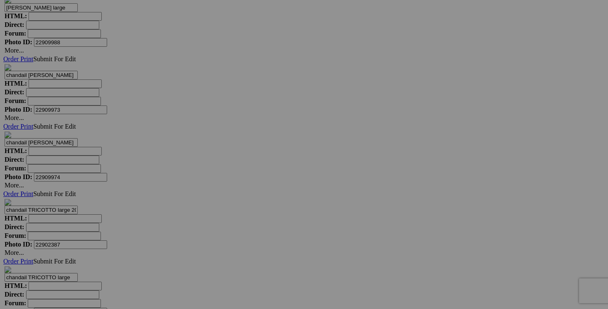
scroll to position [3000, 0]
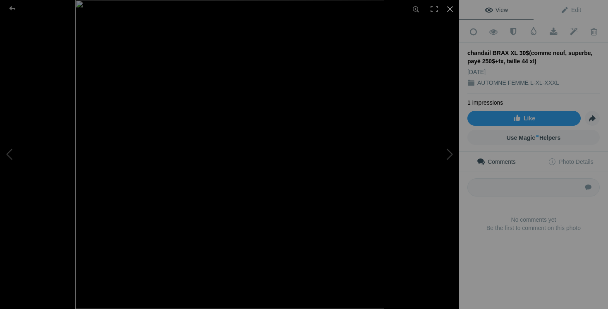
click at [447, 12] on div at bounding box center [450, 9] width 18 height 18
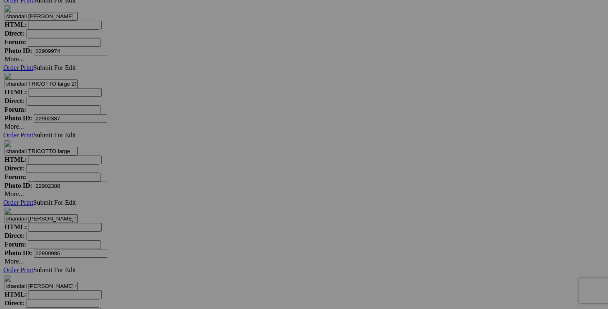
scroll to position [3117, 0]
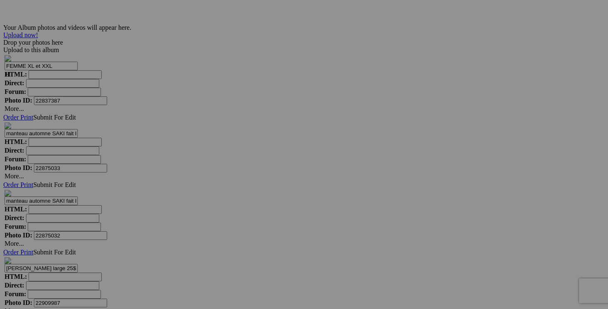
scroll to position [2642, 0]
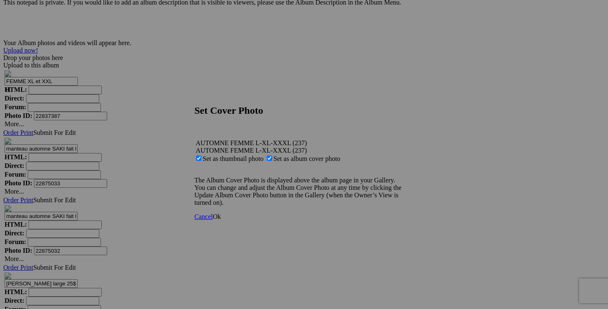
type input "chandail L.L BEAN 3X 25$(NEUF!!)"
click at [221, 220] on span "Ok" at bounding box center [217, 216] width 8 height 7
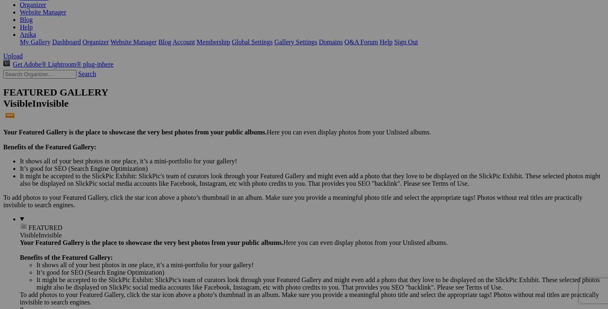
scroll to position [0, 0]
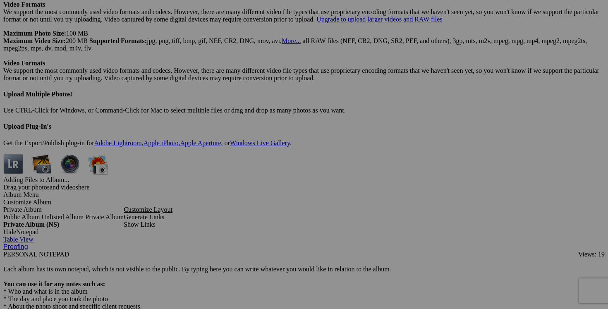
scroll to position [2327, 0]
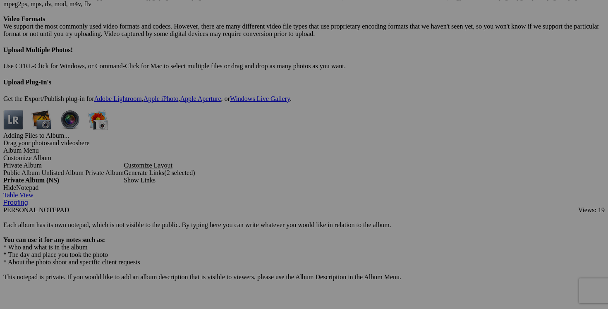
scroll to position [2366, 0]
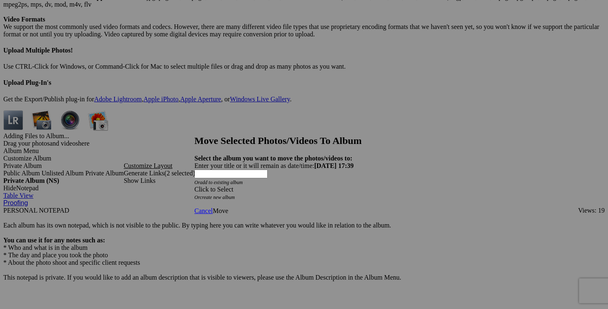
click at [195, 186] on span at bounding box center [195, 189] width 0 height 7
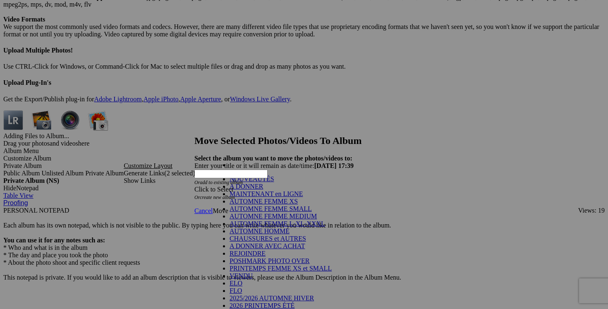
scroll to position [93, 0]
click at [253, 272] on link "VENDU" at bounding box center [241, 275] width 23 height 7
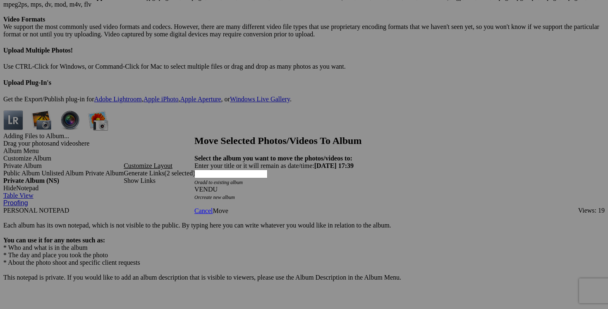
click at [228, 207] on span "Move" at bounding box center [220, 210] width 15 height 7
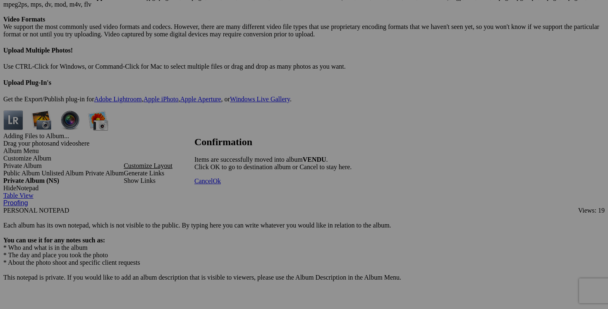
click at [213, 185] on span "Cancel" at bounding box center [204, 181] width 18 height 7
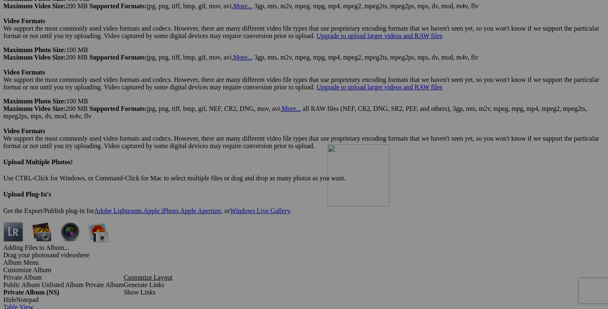
scroll to position [2253, 0]
drag, startPoint x: 530, startPoint y: 231, endPoint x: 366, endPoint y: 78, distance: 224.0
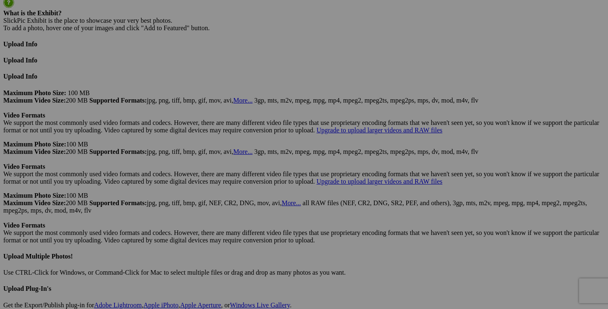
scroll to position [2183, 0]
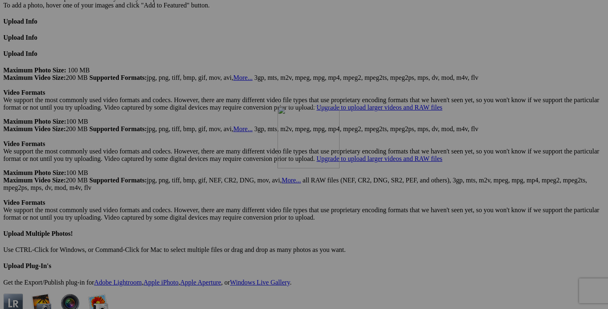
drag, startPoint x: 372, startPoint y: 119, endPoint x: 397, endPoint y: 178, distance: 64.2
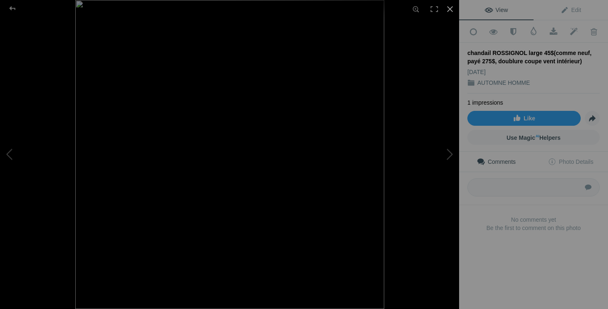
click at [449, 14] on div at bounding box center [450, 9] width 18 height 18
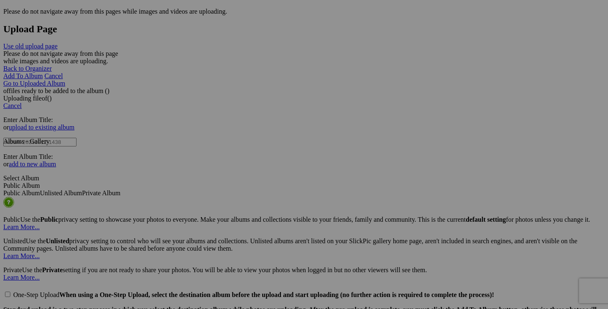
scroll to position [1655, 0]
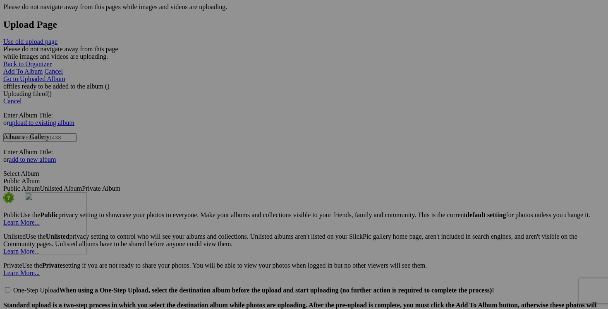
drag, startPoint x: 514, startPoint y: 224, endPoint x: 144, endPoint y: 264, distance: 372.1
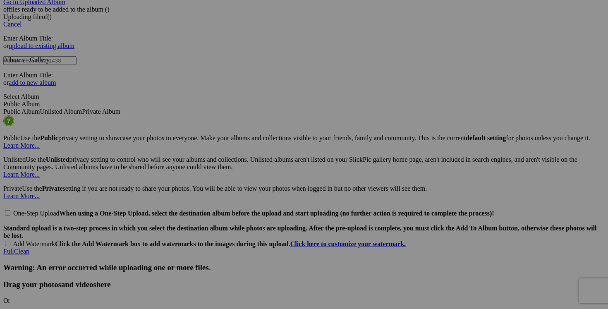
scroll to position [1747, 0]
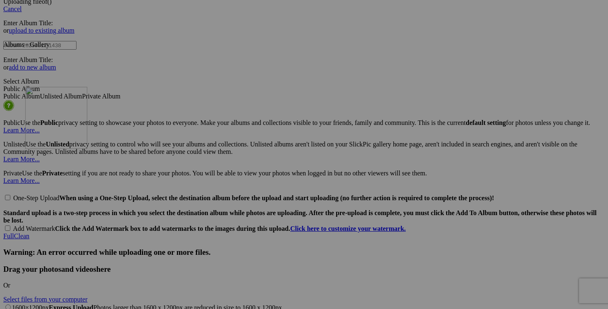
drag, startPoint x: 514, startPoint y: 210, endPoint x: 151, endPoint y: 157, distance: 366.3
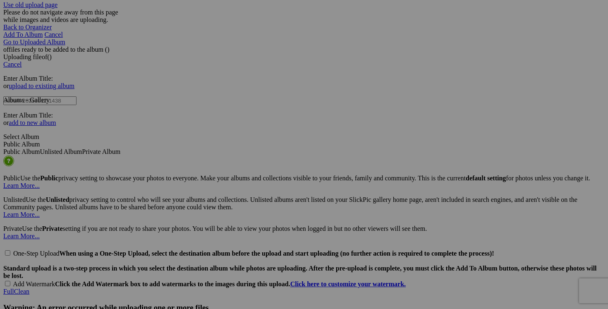
scroll to position [1729, 0]
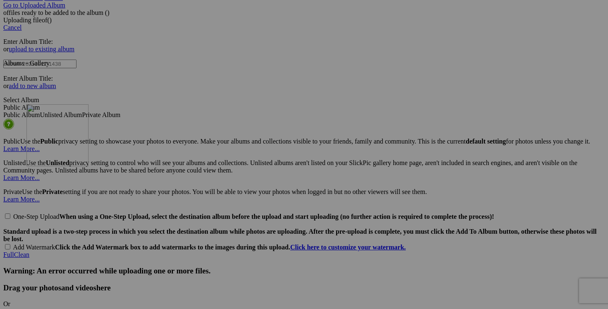
drag, startPoint x: 528, startPoint y: 211, endPoint x: 146, endPoint y: 176, distance: 384.3
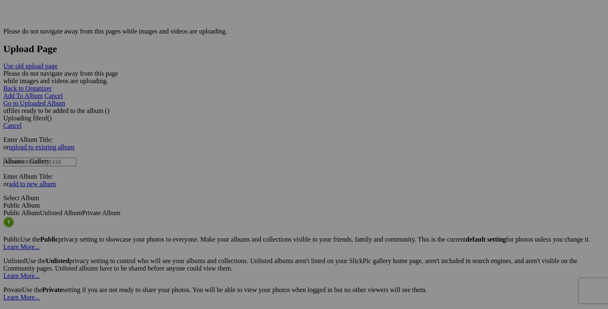
scroll to position [1631, 0]
drag, startPoint x: 463, startPoint y: 199, endPoint x: 139, endPoint y: 275, distance: 333.0
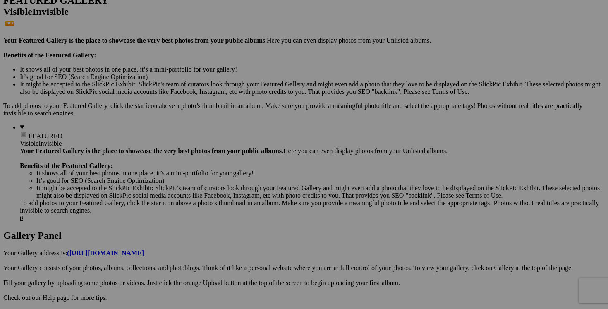
scroll to position [0, 0]
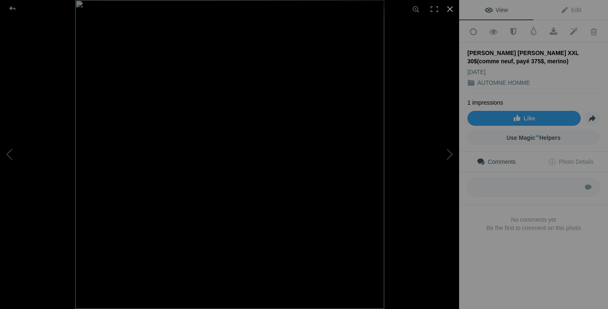
click at [452, 7] on div at bounding box center [450, 9] width 18 height 18
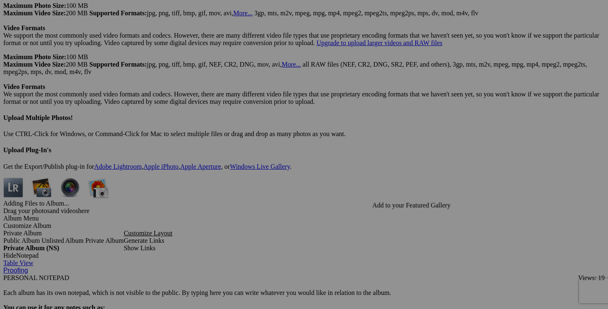
scroll to position [2300, 0]
drag, startPoint x: 380, startPoint y: 226, endPoint x: 293, endPoint y: 237, distance: 88.3
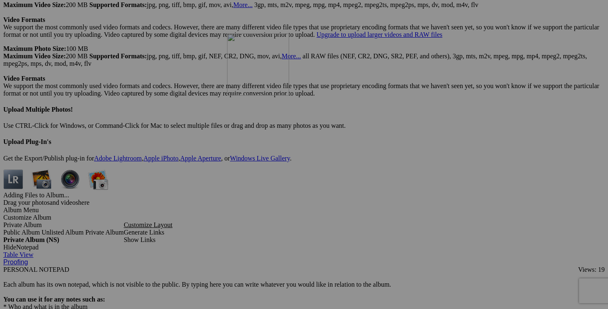
scroll to position [2310, 0]
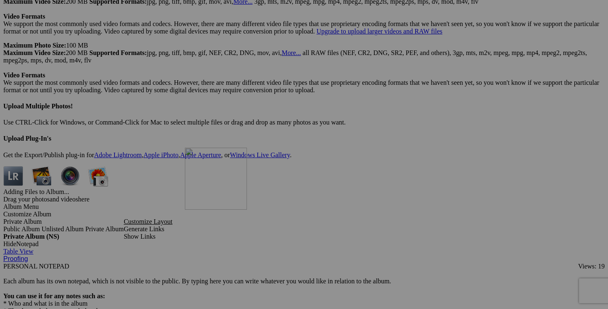
drag, startPoint x: 312, startPoint y: 236, endPoint x: 304, endPoint y: 219, distance: 18.9
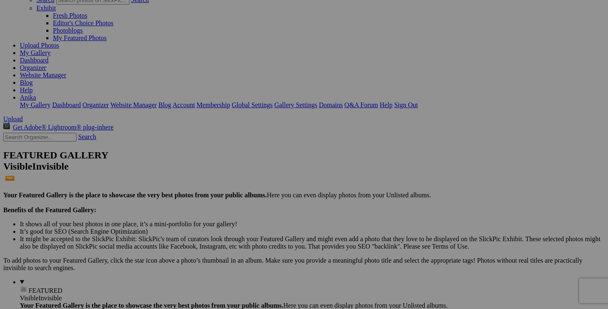
scroll to position [0, 0]
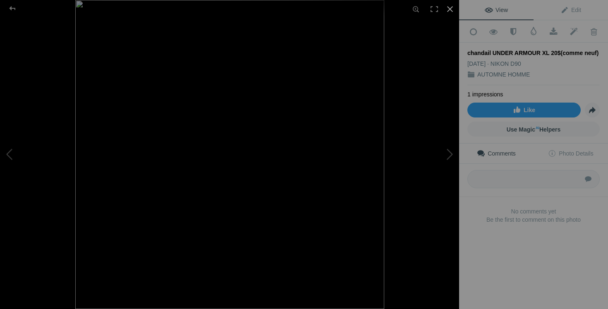
click at [452, 11] on div at bounding box center [450, 9] width 18 height 18
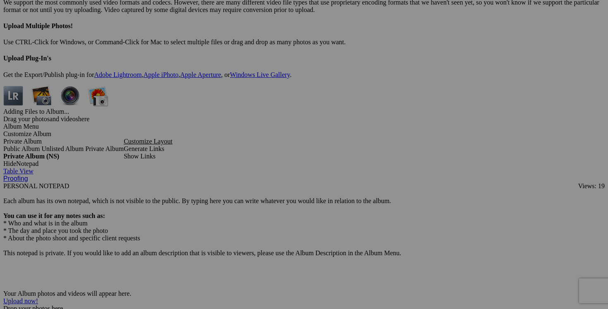
scroll to position [2409, 0]
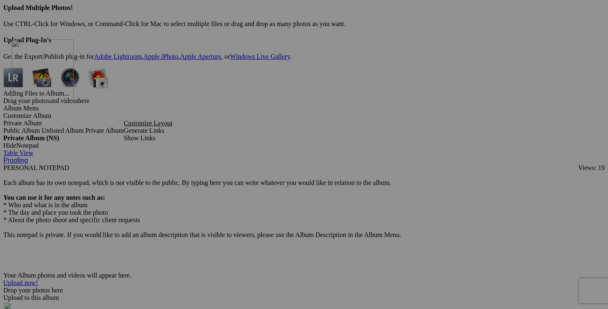
drag, startPoint x: 236, startPoint y: 230, endPoint x: 131, endPoint y: 111, distance: 158.9
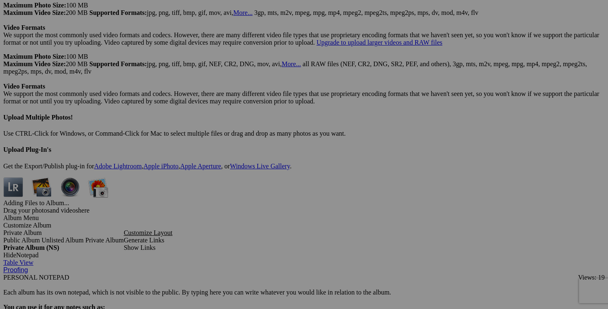
scroll to position [2300, 0]
drag, startPoint x: 169, startPoint y: 218, endPoint x: 159, endPoint y: 239, distance: 23.3
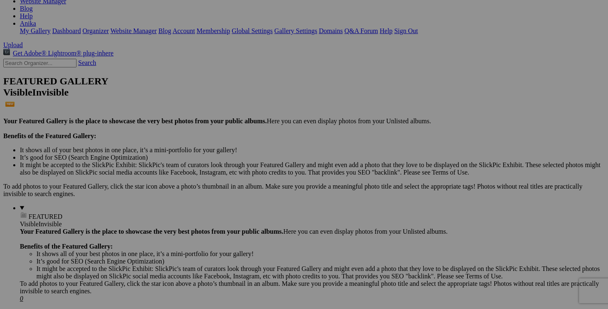
scroll to position [147, 0]
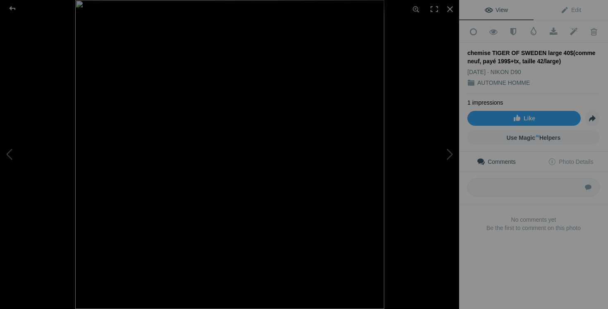
click at [450, 11] on div at bounding box center [450, 9] width 18 height 18
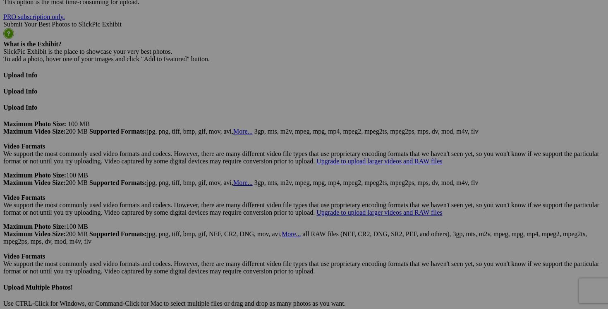
scroll to position [2116, 0]
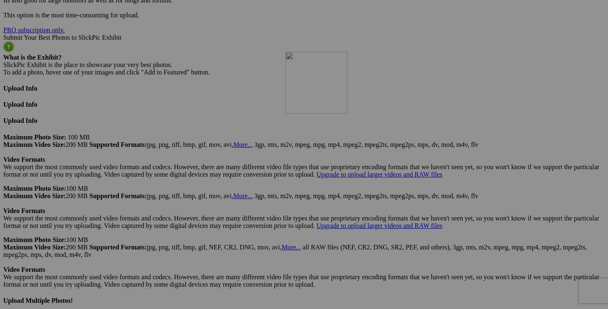
drag, startPoint x: 376, startPoint y: 193, endPoint x: 403, endPoint y: 123, distance: 74.7
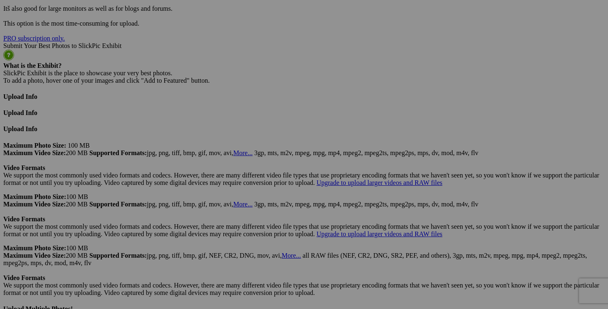
scroll to position [2115, 0]
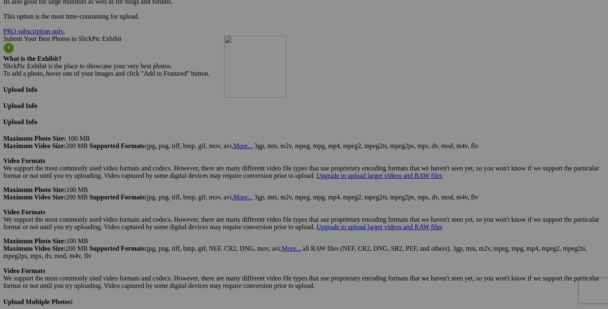
drag, startPoint x: 305, startPoint y: 109, endPoint x: 343, endPoint y: 108, distance: 38.1
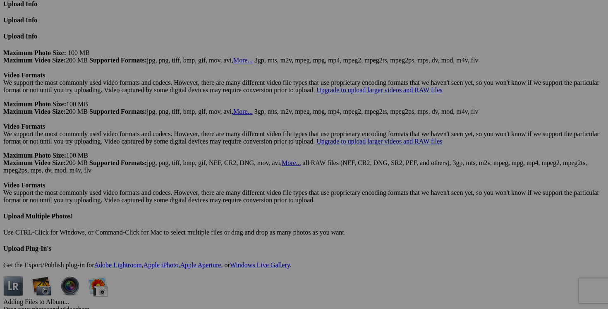
scroll to position [2203, 0]
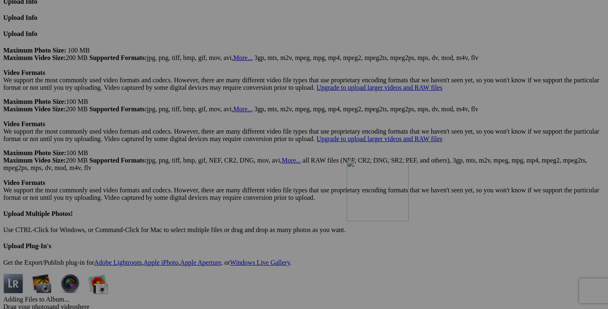
drag, startPoint x: 238, startPoint y: 207, endPoint x: 466, endPoint y: 231, distance: 229.7
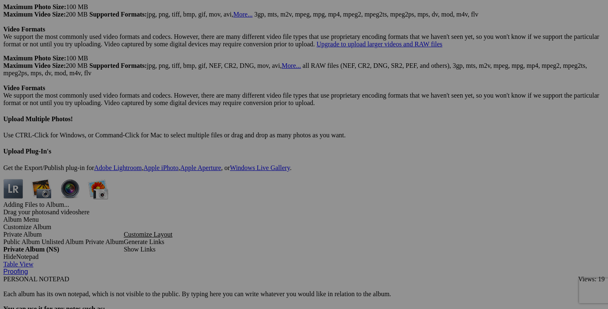
scroll to position [2332, 0]
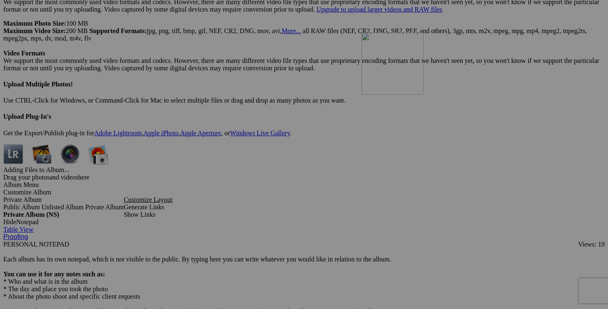
drag, startPoint x: 241, startPoint y: 220, endPoint x: 481, endPoint y: 104, distance: 266.0
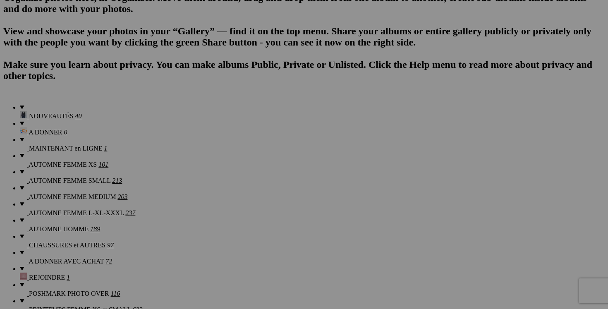
scroll to position [548, 0]
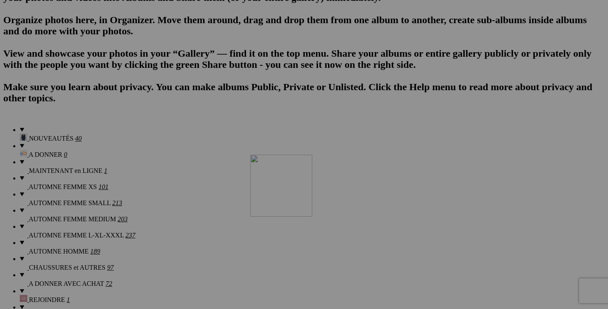
drag, startPoint x: 360, startPoint y: 211, endPoint x: 368, endPoint y: 224, distance: 15.3
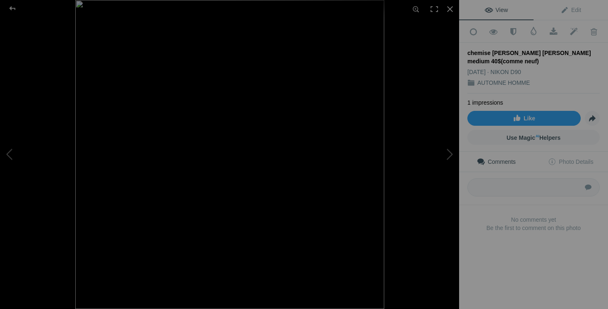
click at [452, 10] on div at bounding box center [450, 9] width 18 height 18
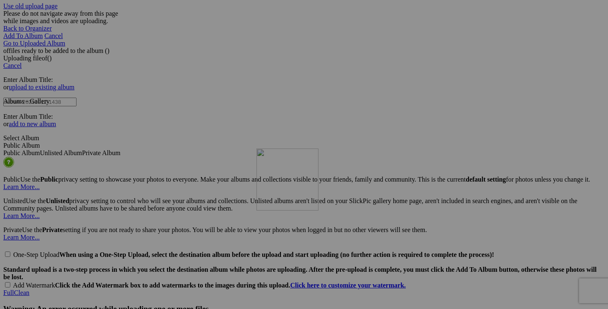
scroll to position [1691, 0]
drag, startPoint x: 366, startPoint y: 211, endPoint x: 291, endPoint y: 214, distance: 74.5
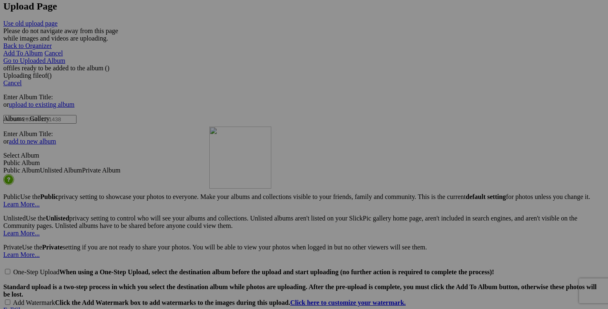
scroll to position [1682, 0]
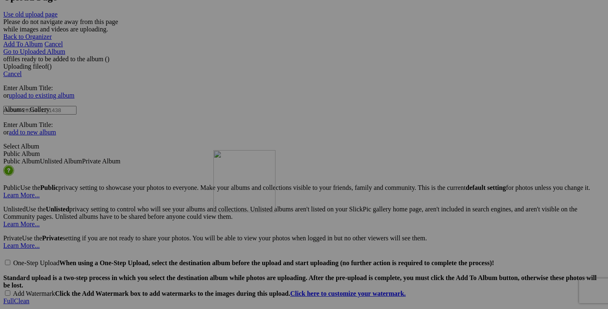
drag, startPoint x: 302, startPoint y: 190, endPoint x: 329, endPoint y: 222, distance: 42.3
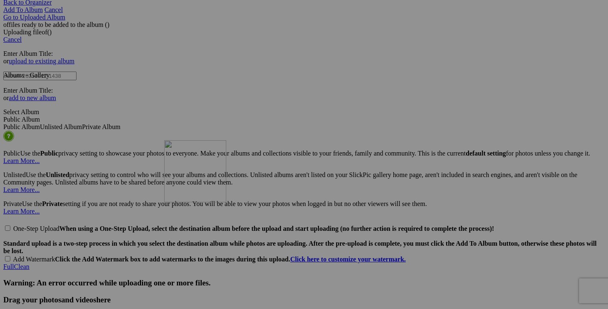
scroll to position [1719, 0]
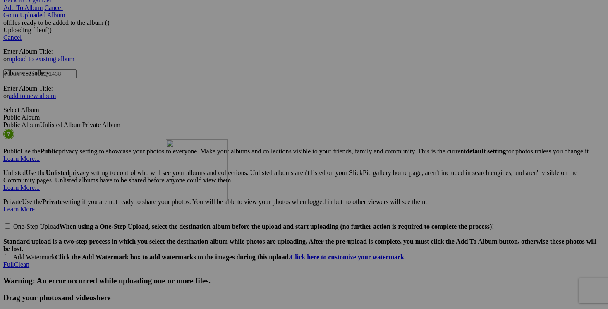
drag, startPoint x: 225, startPoint y: 201, endPoint x: 285, endPoint y: 211, distance: 61.4
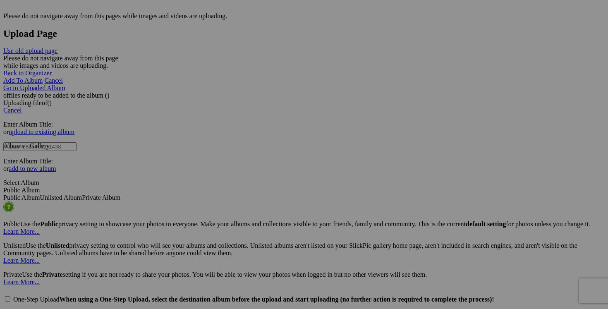
scroll to position [1643, 0]
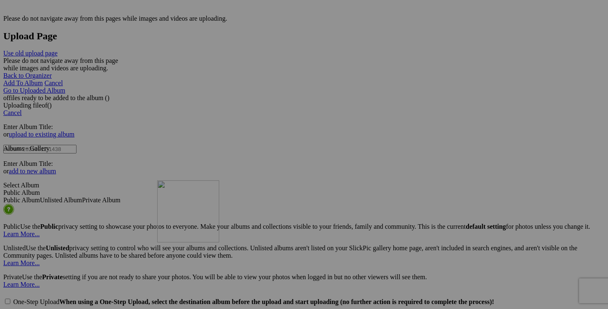
drag, startPoint x: 237, startPoint y: 202, endPoint x: 280, endPoint y: 253, distance: 66.7
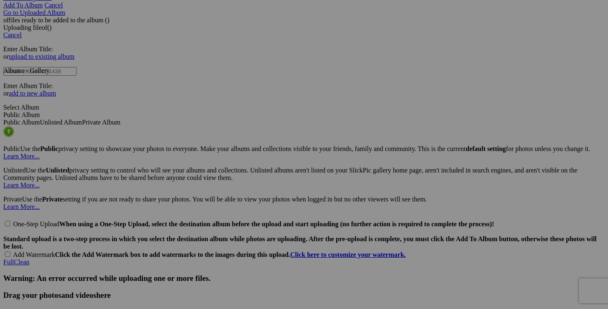
scroll to position [1724, 0]
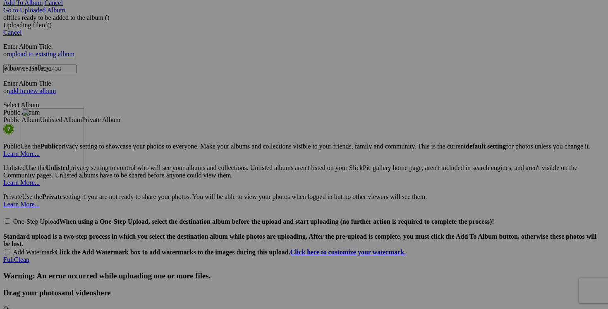
drag, startPoint x: 524, startPoint y: 236, endPoint x: 142, endPoint y: 179, distance: 386.6
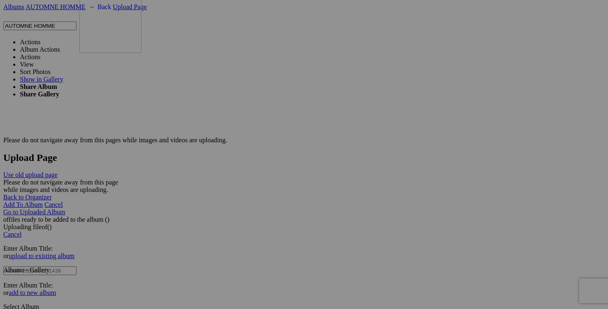
scroll to position [1737, 0]
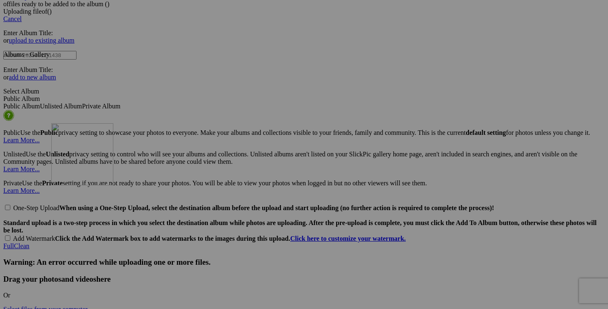
drag, startPoint x: 173, startPoint y: 208, endPoint x: 171, endPoint y: 194, distance: 14.4
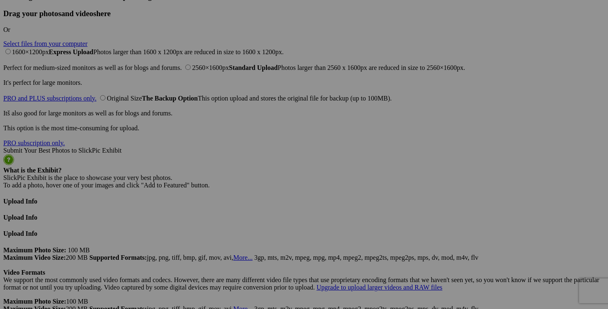
scroll to position [2006, 0]
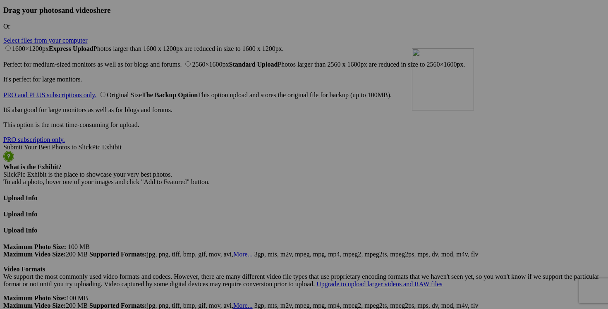
drag, startPoint x: 302, startPoint y: 86, endPoint x: 531, endPoint y: 120, distance: 231.9
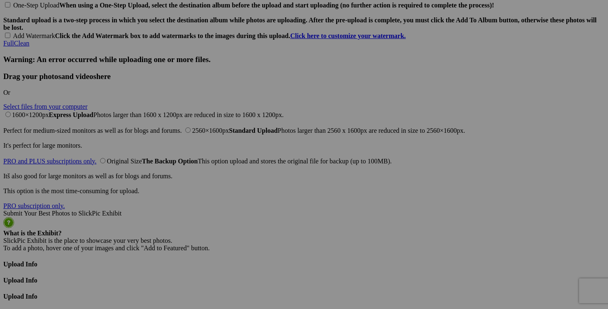
scroll to position [1965, 0]
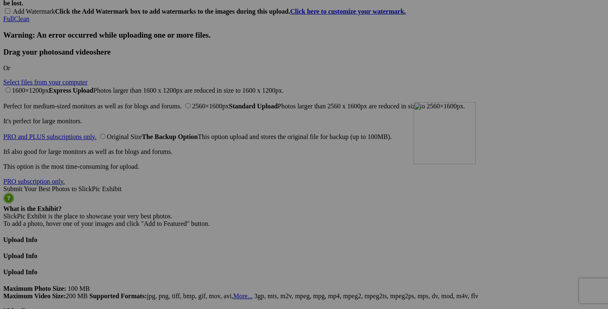
drag, startPoint x: 289, startPoint y: 58, endPoint x: 533, endPoint y: 173, distance: 269.2
